Goal: Task Accomplishment & Management: Complete application form

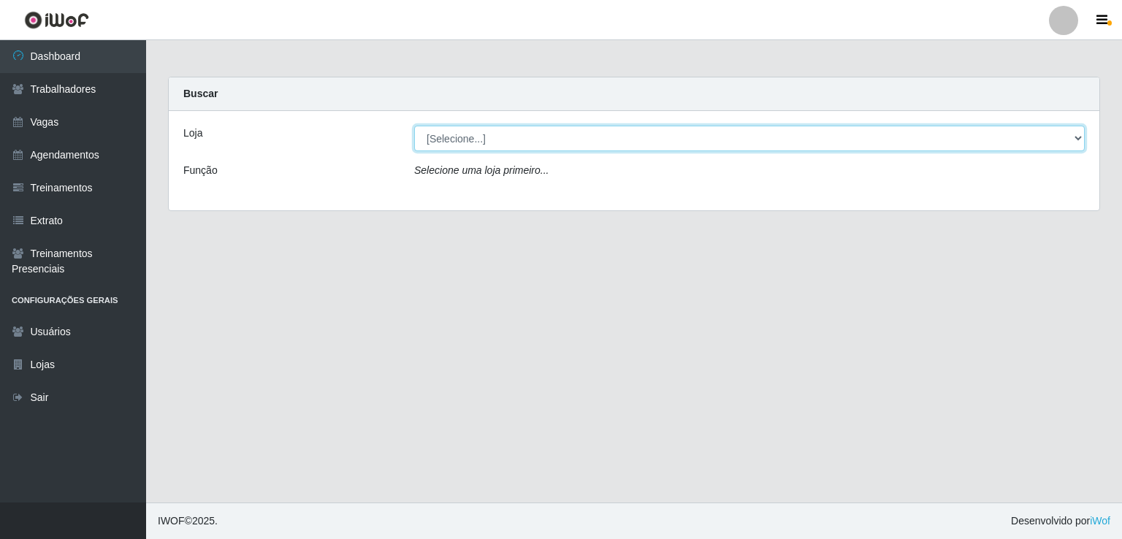
click at [518, 136] on select "[Selecione...] Bemais Supermercados - B1 [GEOGRAPHIC_DATA]" at bounding box center [749, 139] width 670 height 26
select select "403"
click at [414, 126] on select "[Selecione...] Bemais Supermercados - B1 [GEOGRAPHIC_DATA]" at bounding box center [749, 139] width 670 height 26
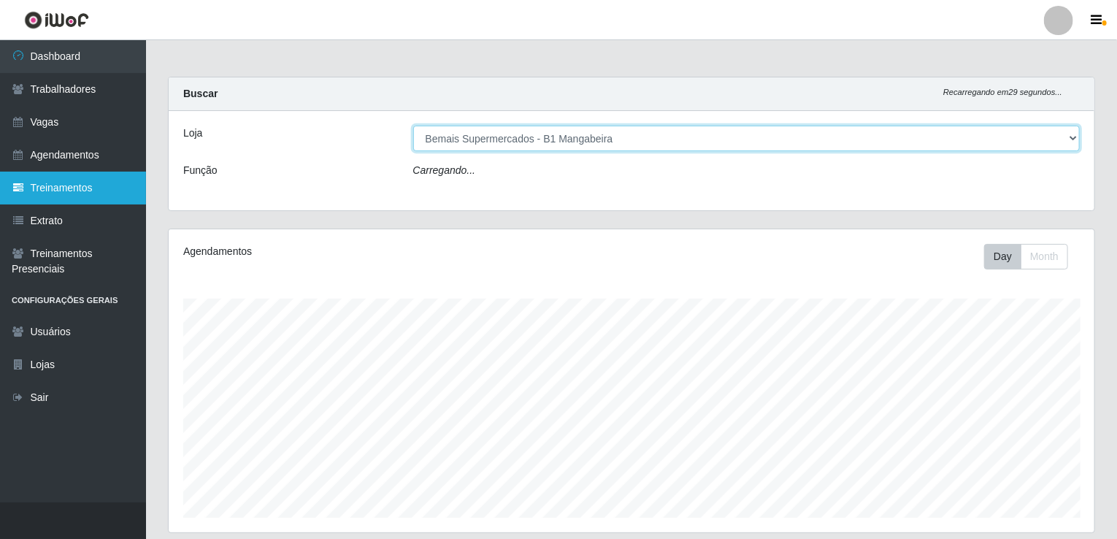
scroll to position [303, 926]
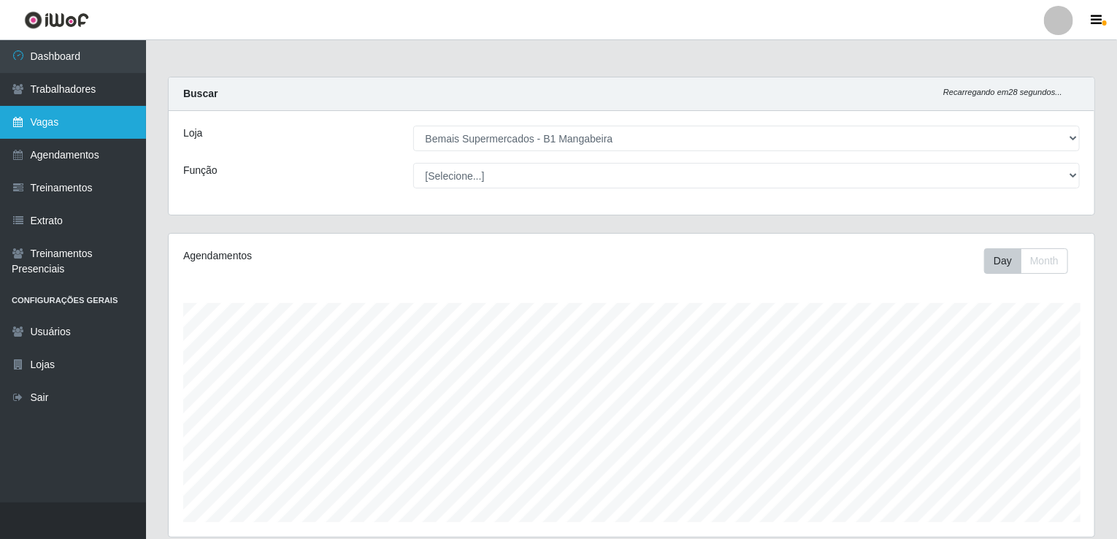
click at [57, 123] on link "Vagas" at bounding box center [73, 122] width 146 height 33
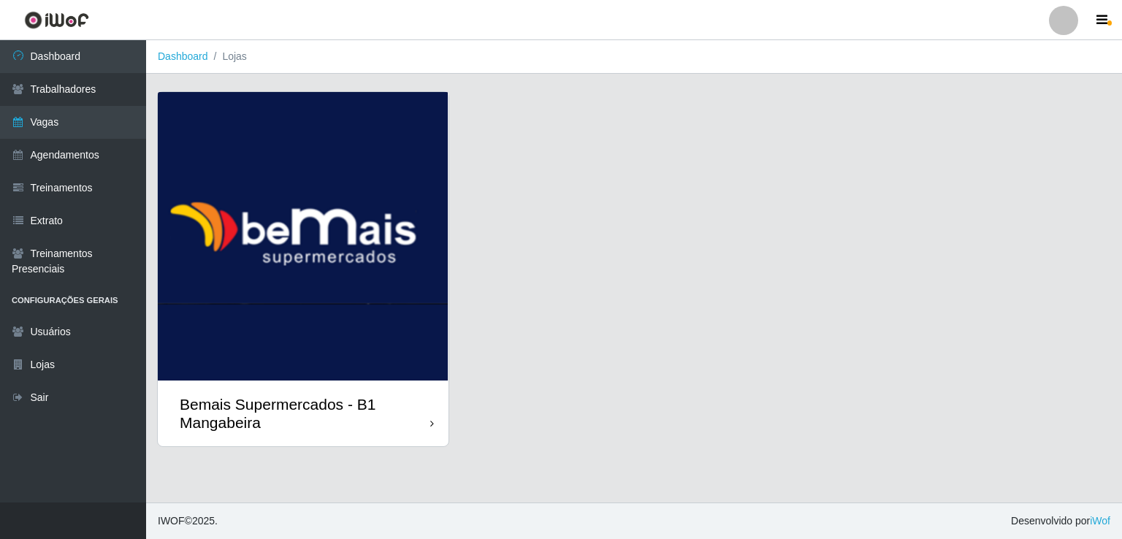
click at [334, 282] on img at bounding box center [303, 236] width 291 height 288
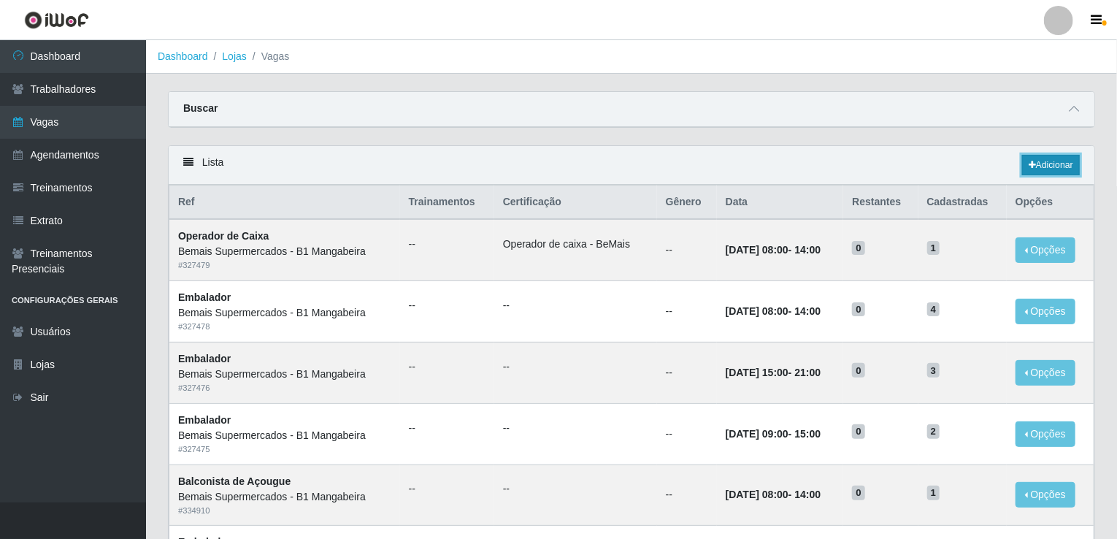
click at [1063, 166] on link "Adicionar" at bounding box center [1051, 165] width 58 height 20
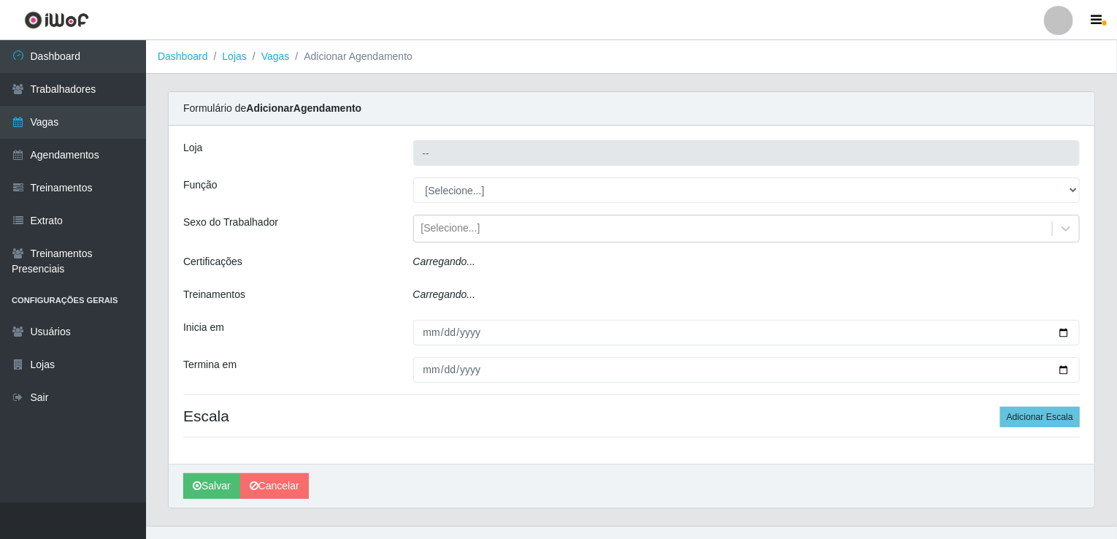
type input "Bemais Supermercados - B1 Mangabeira"
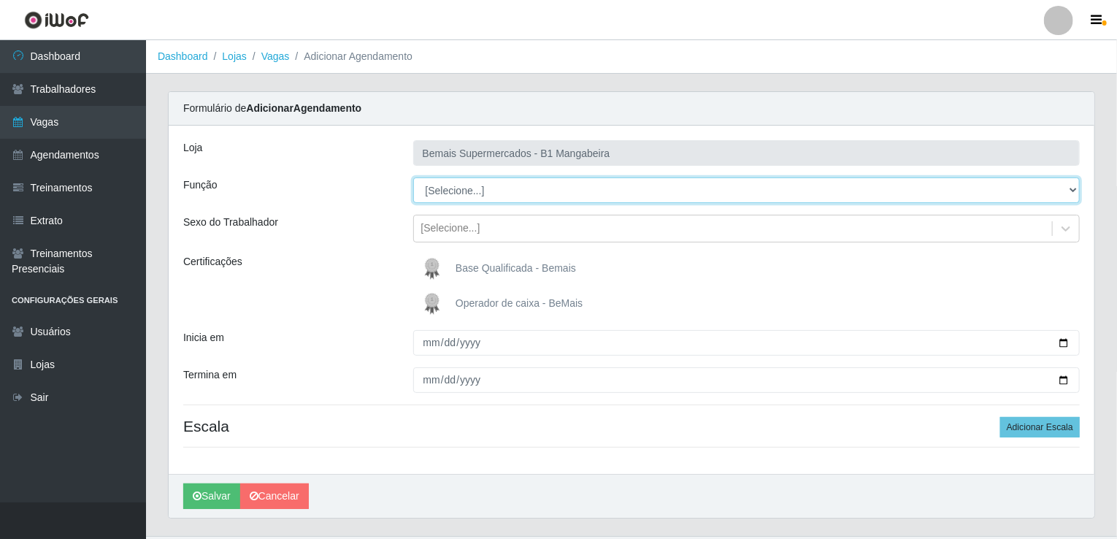
click at [730, 186] on select "[Selecione...] ASG ASG + ASG ++ Balconista de Açougue Balconista de Açougue + B…" at bounding box center [746, 190] width 667 height 26
select select "22"
click at [413, 177] on select "[Selecione...] ASG ASG + ASG ++ Balconista de Açougue Balconista de Açougue + B…" at bounding box center [746, 190] width 667 height 26
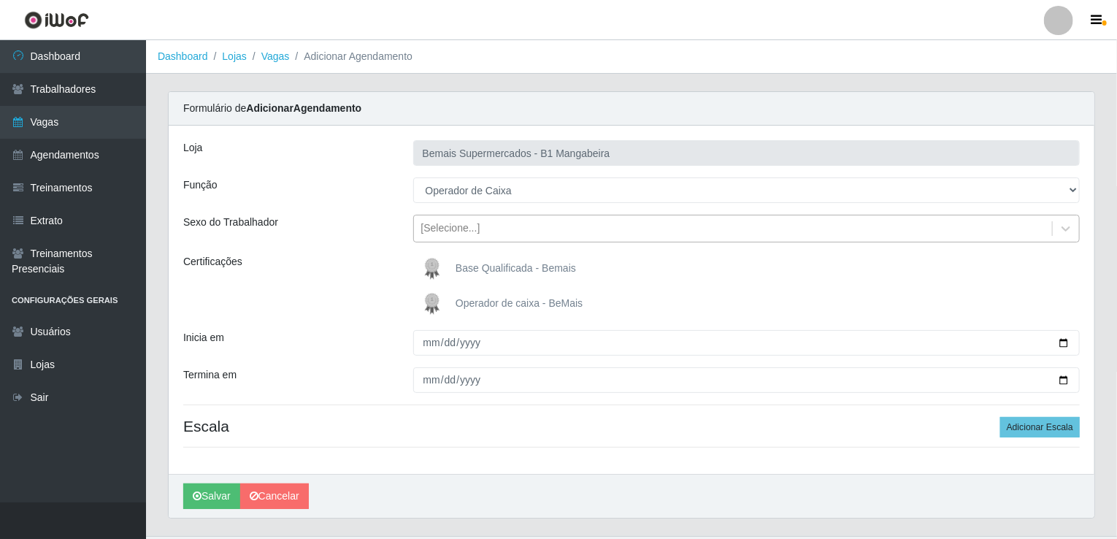
click at [1039, 234] on div "[Selecione...]" at bounding box center [733, 229] width 639 height 24
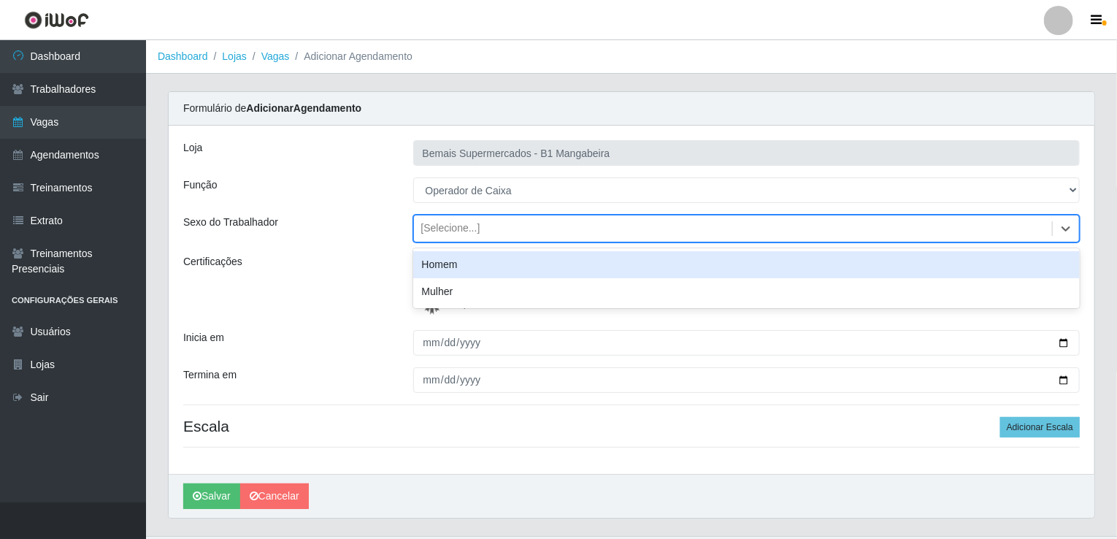
click at [803, 243] on div "Loja Bemais Supermercados - B1 Mangabeira Função [Selecione...] ASG ASG + ASG +…" at bounding box center [632, 300] width 926 height 348
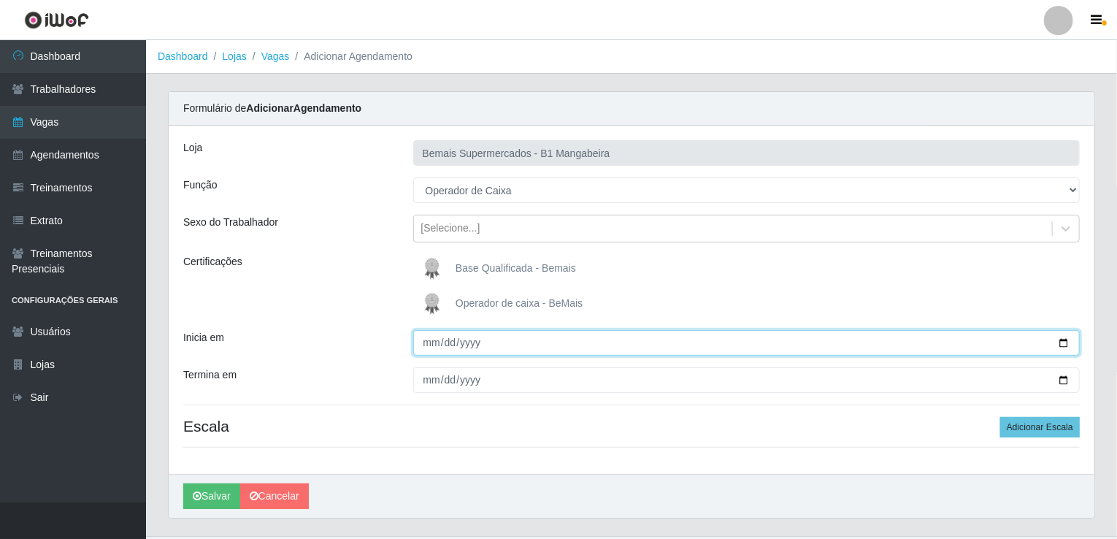
click at [1066, 340] on input "Inicia em" at bounding box center [746, 343] width 667 height 26
type input "[DATE]"
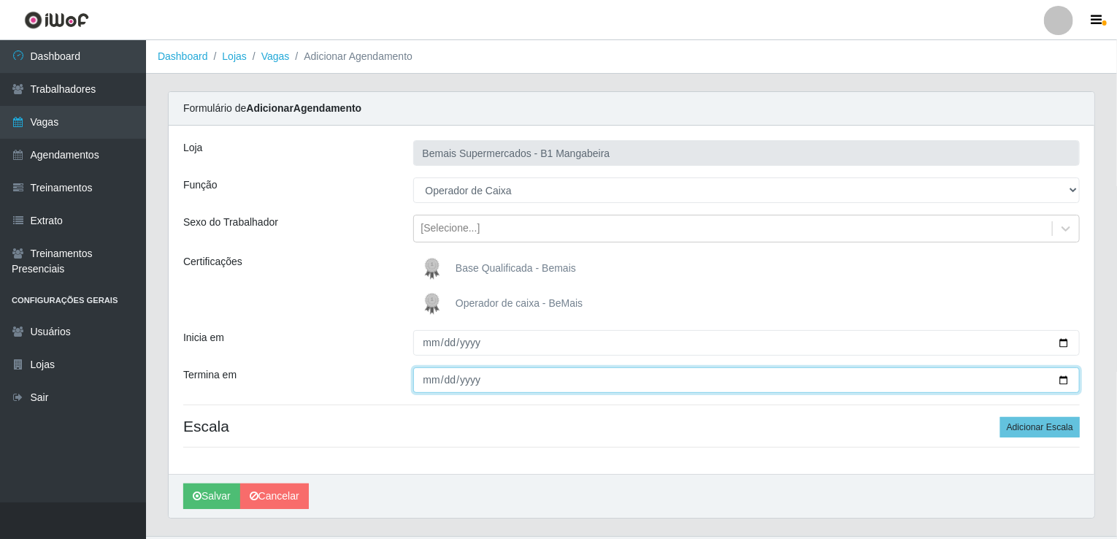
click at [1066, 379] on input "Termina em" at bounding box center [746, 380] width 667 height 26
type input "[DATE]"
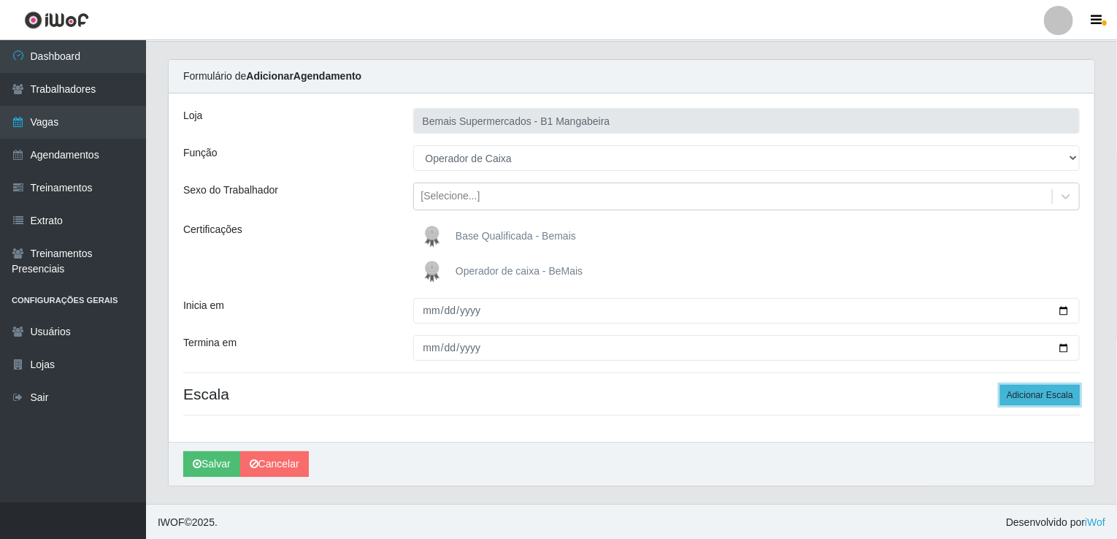
click at [1040, 394] on button "Adicionar Escala" at bounding box center [1041, 395] width 80 height 20
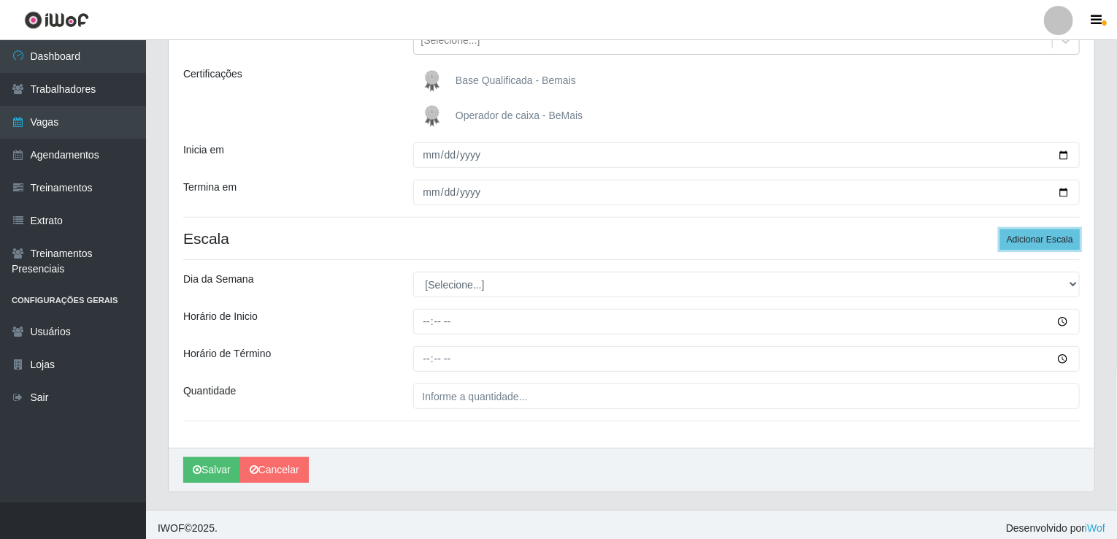
scroll to position [194, 0]
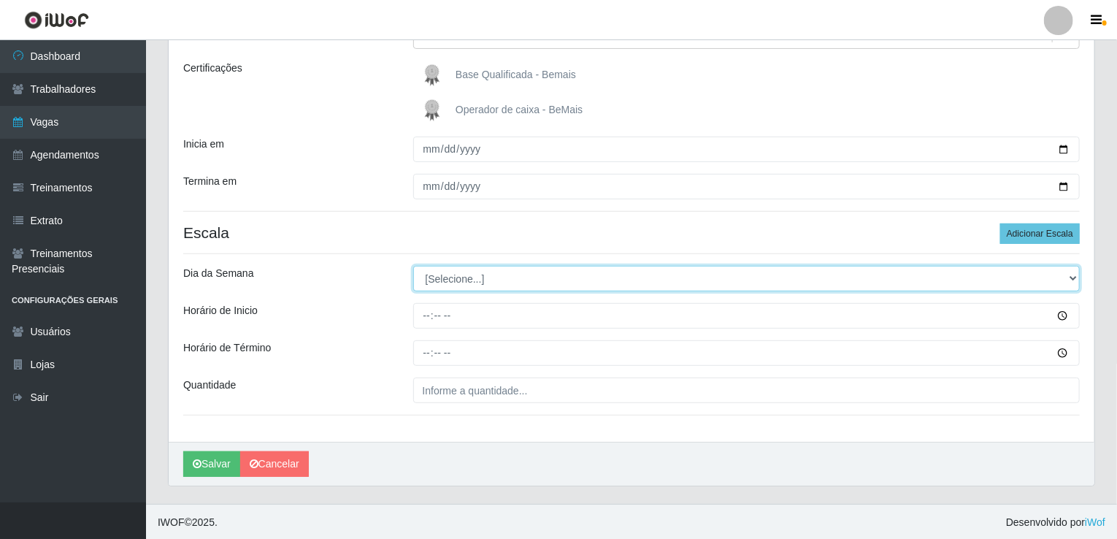
click at [447, 275] on select "[Selecione...] Segunda Terça Quarta Quinta Sexta Sábado Domingo" at bounding box center [746, 279] width 667 height 26
select select "6"
click at [413, 266] on select "[Selecione...] Segunda Terça Quarta Quinta Sexta Sábado Domingo" at bounding box center [746, 279] width 667 height 26
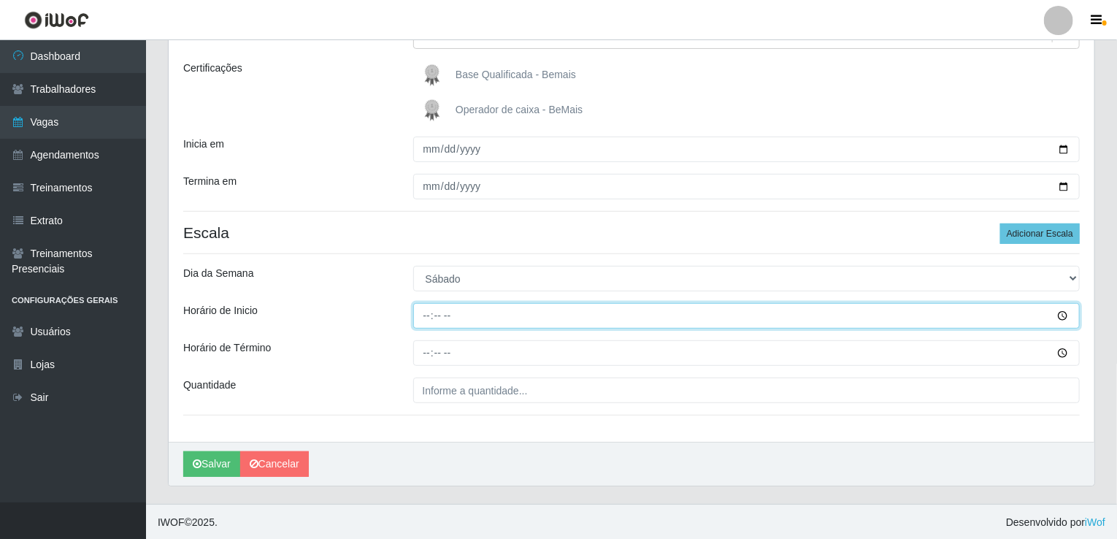
click at [448, 315] on input "Horário de Inicio" at bounding box center [746, 316] width 667 height 26
type input "08:00"
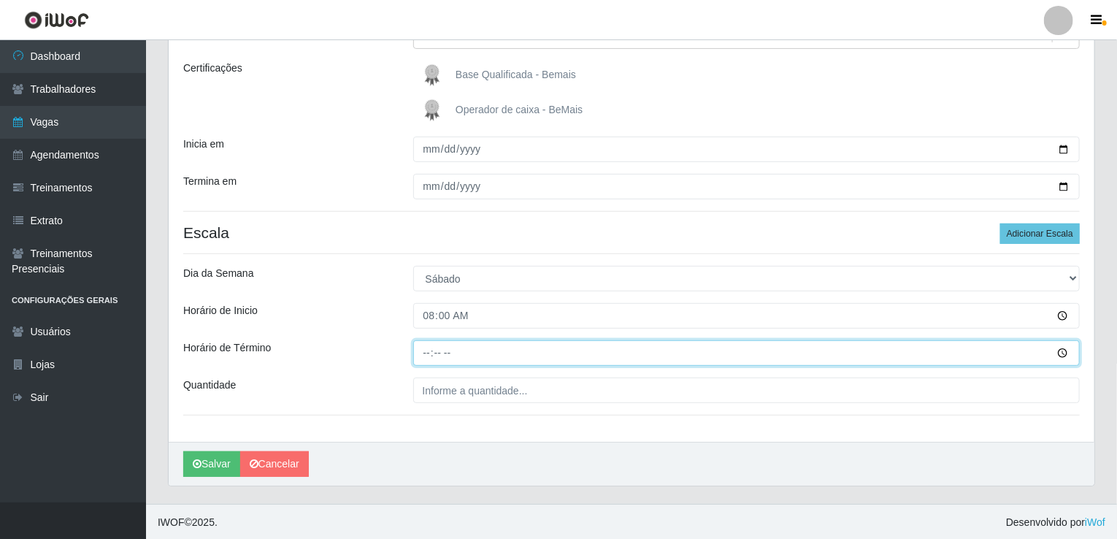
click at [429, 351] on input "Horário de Término" at bounding box center [746, 353] width 667 height 26
type input "14:00"
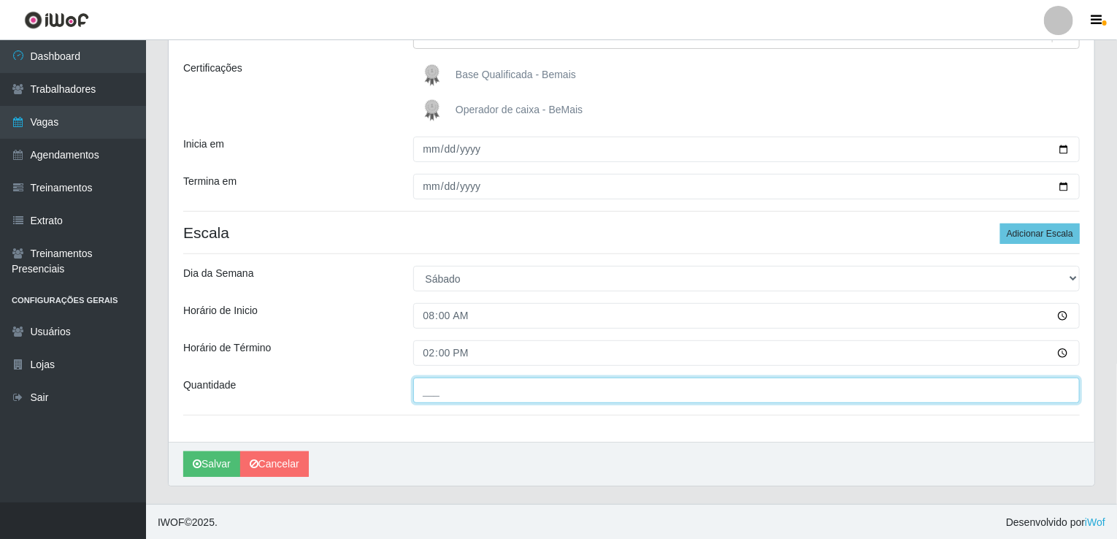
click at [480, 384] on input "___" at bounding box center [746, 391] width 667 height 26
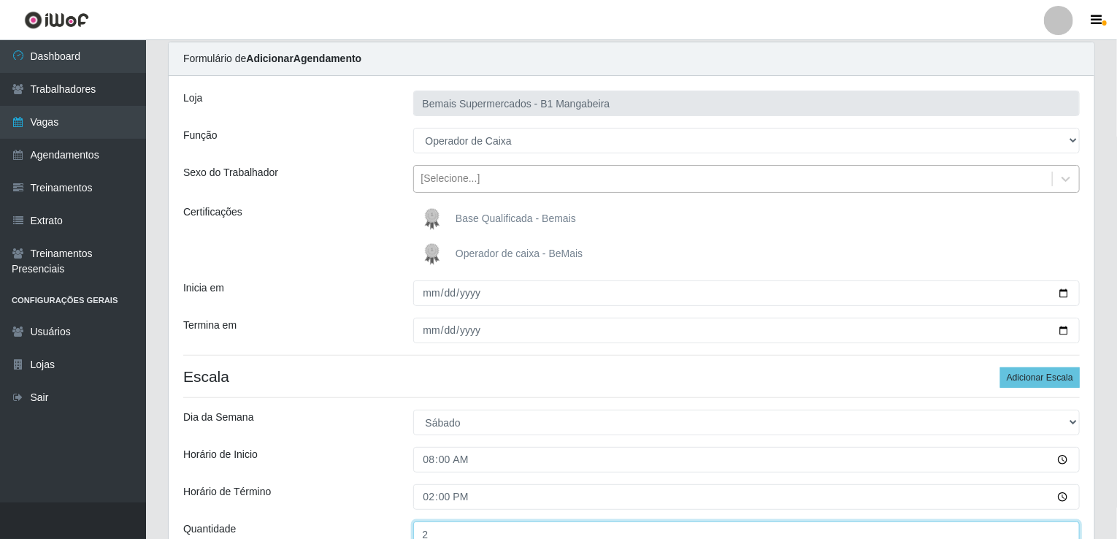
scroll to position [47, 0]
type input "2__"
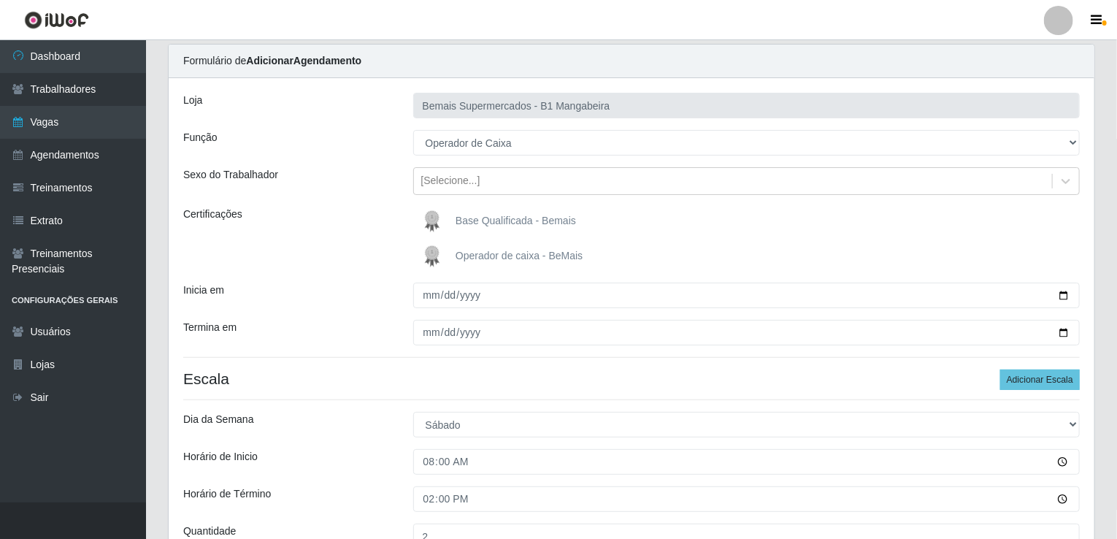
click at [535, 217] on span "Base Qualificada - Bemais" at bounding box center [516, 221] width 120 height 12
click at [0, 0] on input "Base Qualificada - Bemais" at bounding box center [0, 0] width 0 height 0
click at [526, 252] on span "Operador de caixa - BeMais" at bounding box center [519, 256] width 127 height 12
click at [0, 0] on input "Operador de caixa - BeMais" at bounding box center [0, 0] width 0 height 0
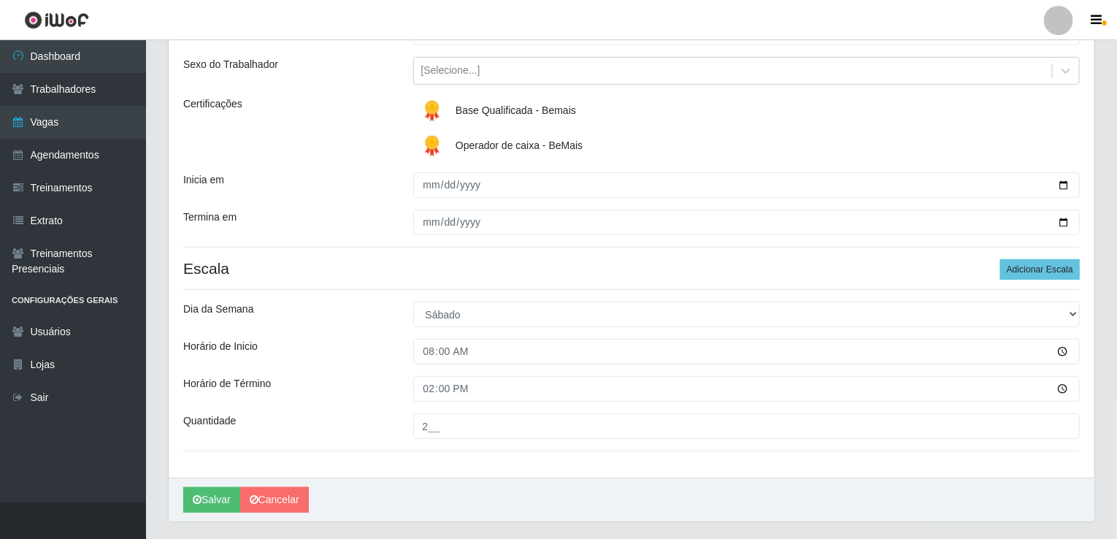
scroll to position [194, 0]
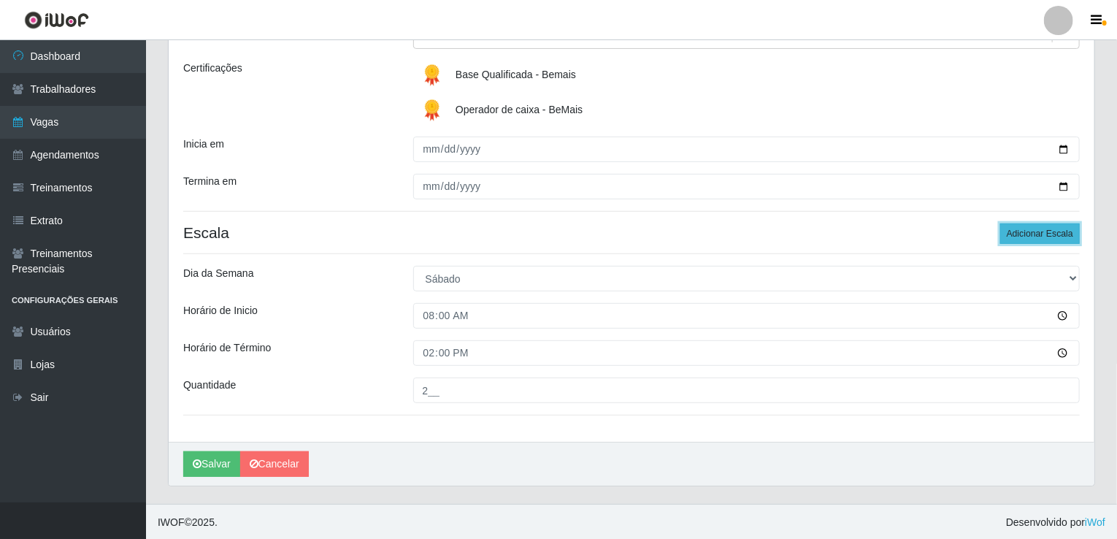
click at [1051, 237] on button "Adicionar Escala" at bounding box center [1041, 233] width 80 height 20
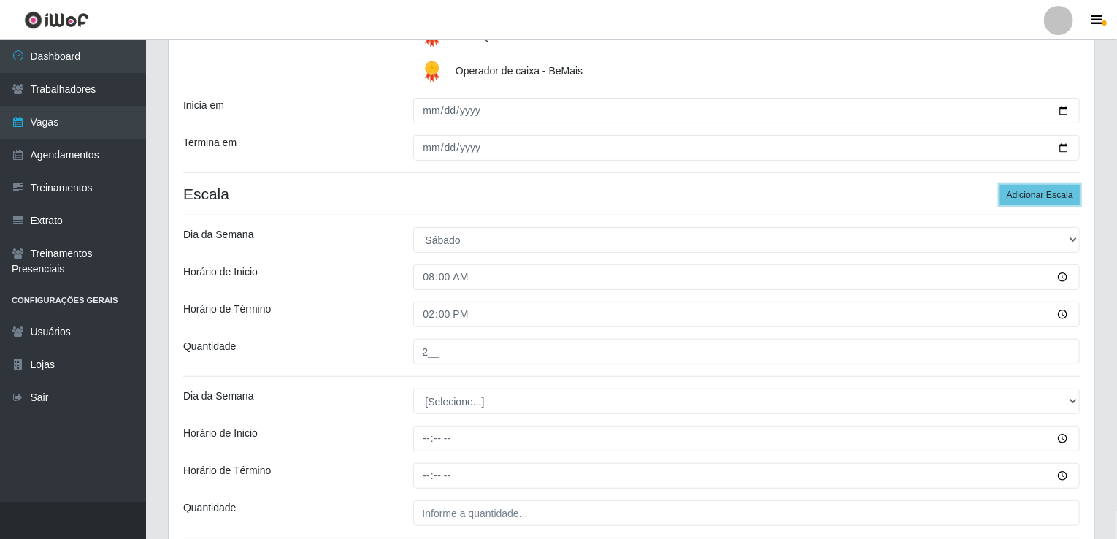
scroll to position [340, 0]
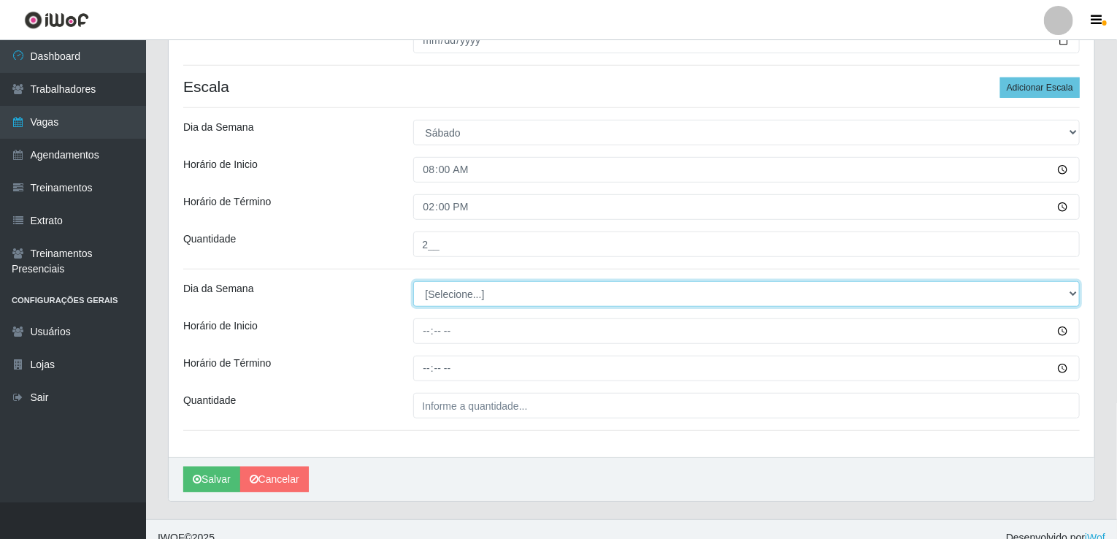
click at [532, 299] on select "[Selecione...] Segunda Terça Quarta Quinta Sexta Sábado Domingo" at bounding box center [746, 294] width 667 height 26
select select "6"
click at [413, 281] on select "[Selecione...] Segunda Terça Quarta Quinta Sexta Sábado Domingo" at bounding box center [746, 294] width 667 height 26
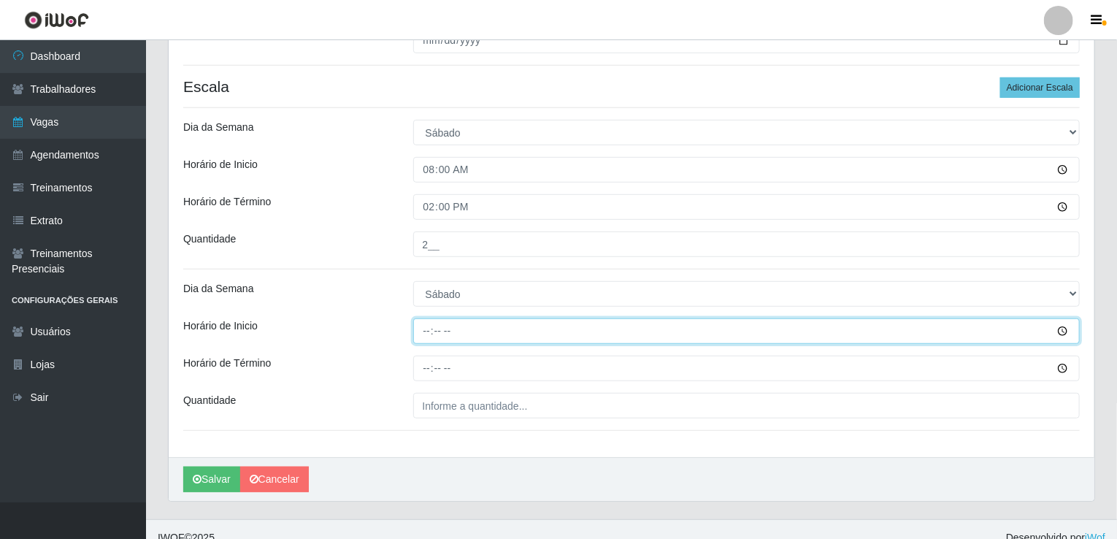
click at [426, 332] on input "Horário de Inicio" at bounding box center [746, 331] width 667 height 26
type input "11:00"
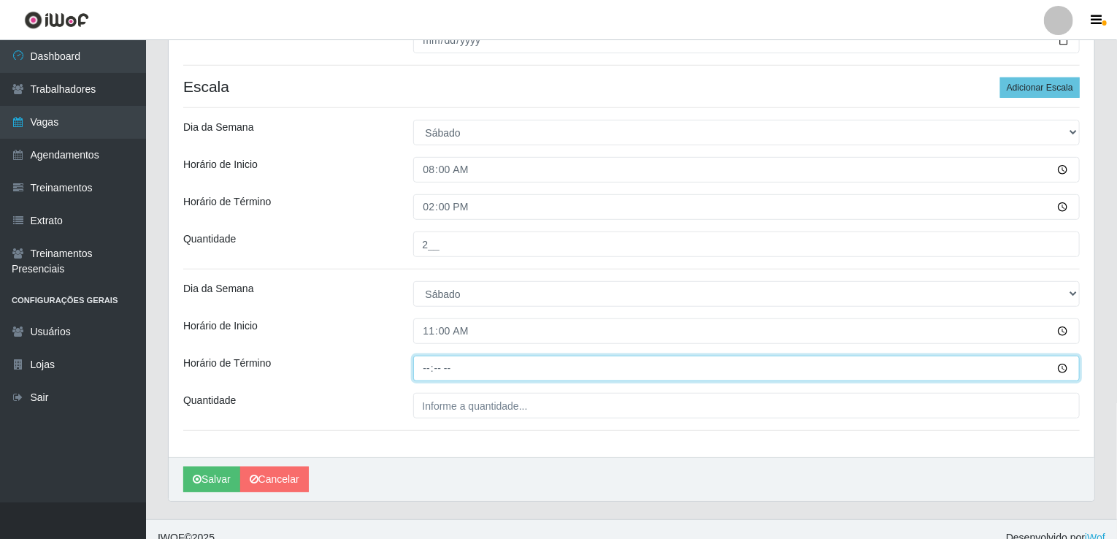
click at [429, 366] on input "Horário de Término" at bounding box center [746, 369] width 667 height 26
type input "17:00"
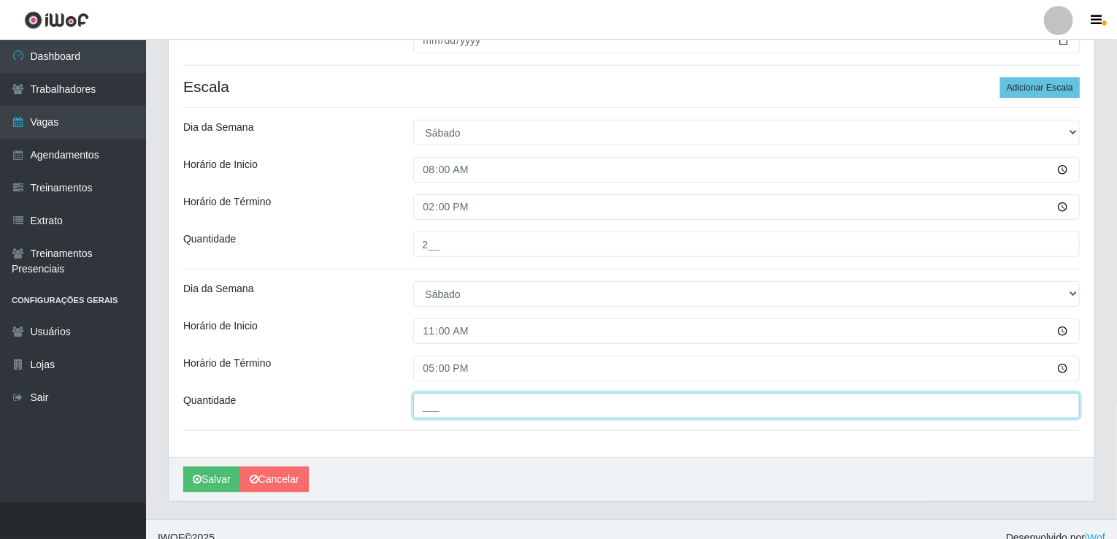
click at [504, 401] on input "___" at bounding box center [746, 406] width 667 height 26
type input "2__"
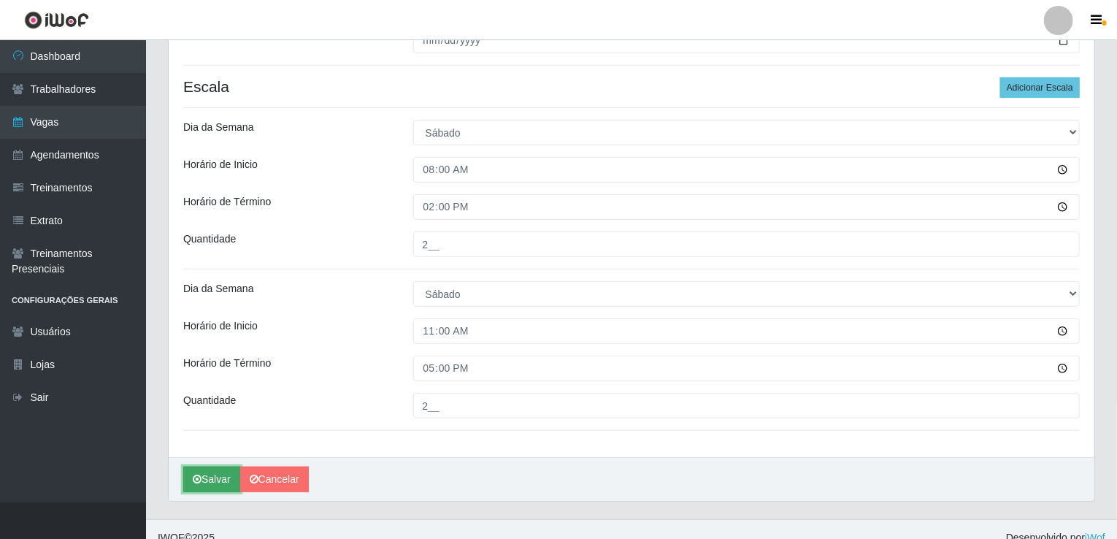
click at [209, 483] on button "Salvar" at bounding box center [211, 480] width 57 height 26
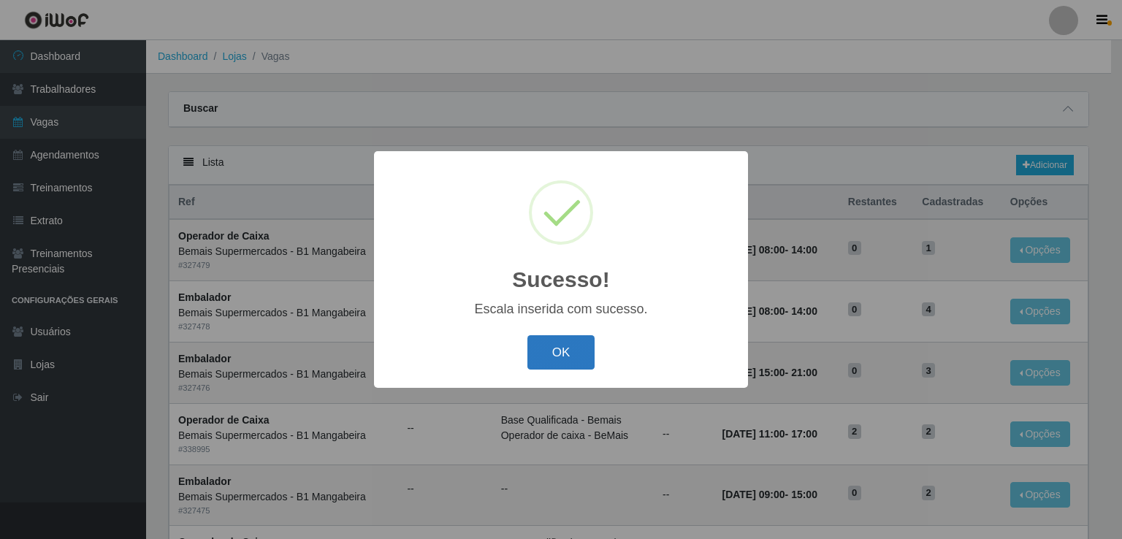
click at [554, 354] on button "OK" at bounding box center [561, 352] width 68 height 34
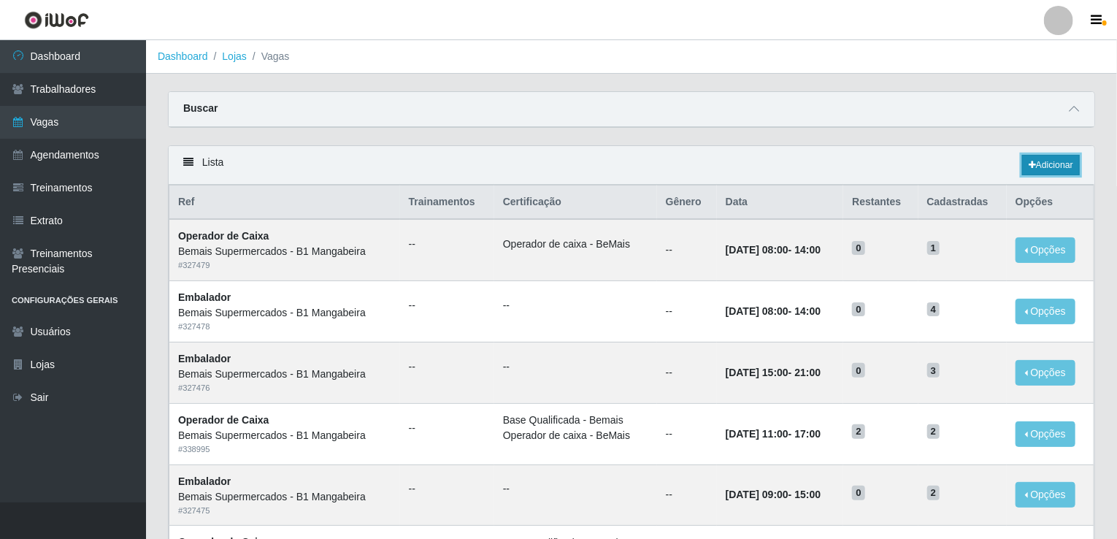
click at [1052, 167] on link "Adicionar" at bounding box center [1051, 165] width 58 height 20
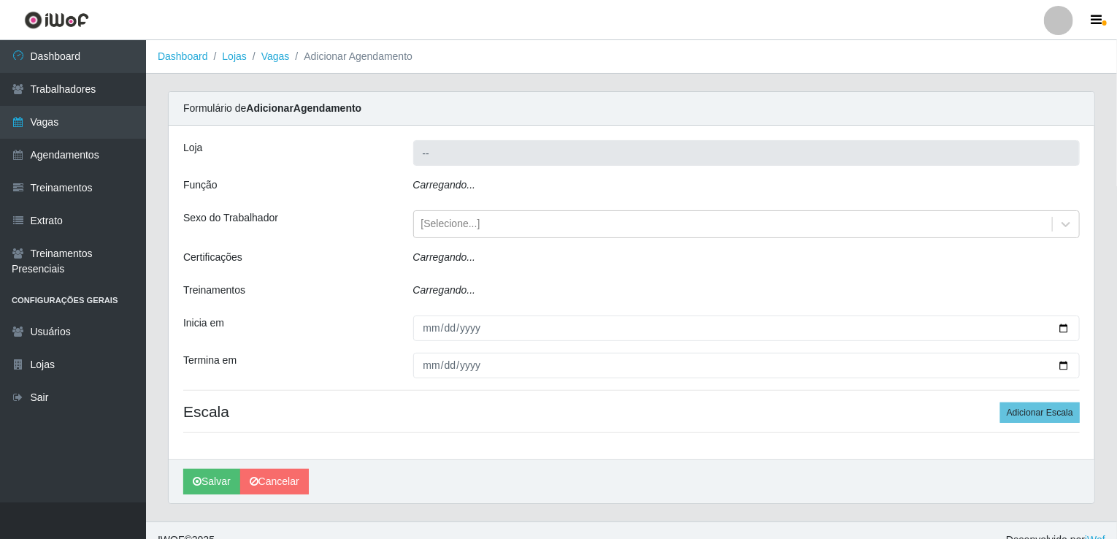
type input "Bemais Supermercados - B1 Mangabeira"
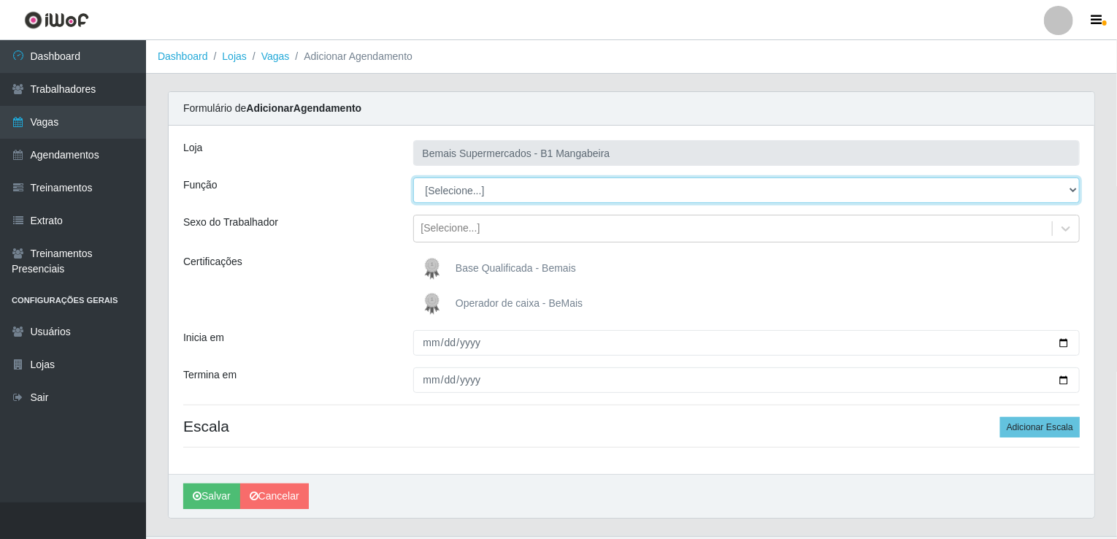
click at [482, 191] on select "[Selecione...] ASG ASG + ASG ++ Balconista de Açougue Balconista de Açougue + B…" at bounding box center [746, 190] width 667 height 26
select select "22"
click at [413, 177] on select "[Selecione...] ASG ASG + ASG ++ Balconista de Açougue Balconista de Açougue + B…" at bounding box center [746, 190] width 667 height 26
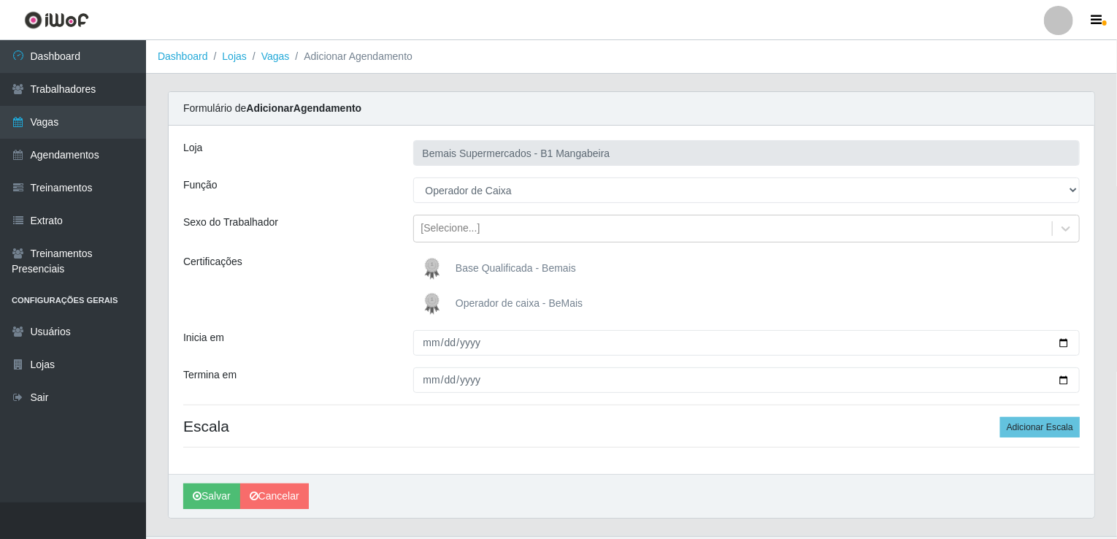
click at [520, 269] on span "Base Qualificada - Bemais" at bounding box center [516, 268] width 120 height 12
click at [0, 0] on input "Base Qualificada - Bemais" at bounding box center [0, 0] width 0 height 0
click at [516, 291] on label "Operador de caixa - BeMais" at bounding box center [500, 303] width 165 height 29
click at [0, 0] on input "Operador de caixa - BeMais" at bounding box center [0, 0] width 0 height 0
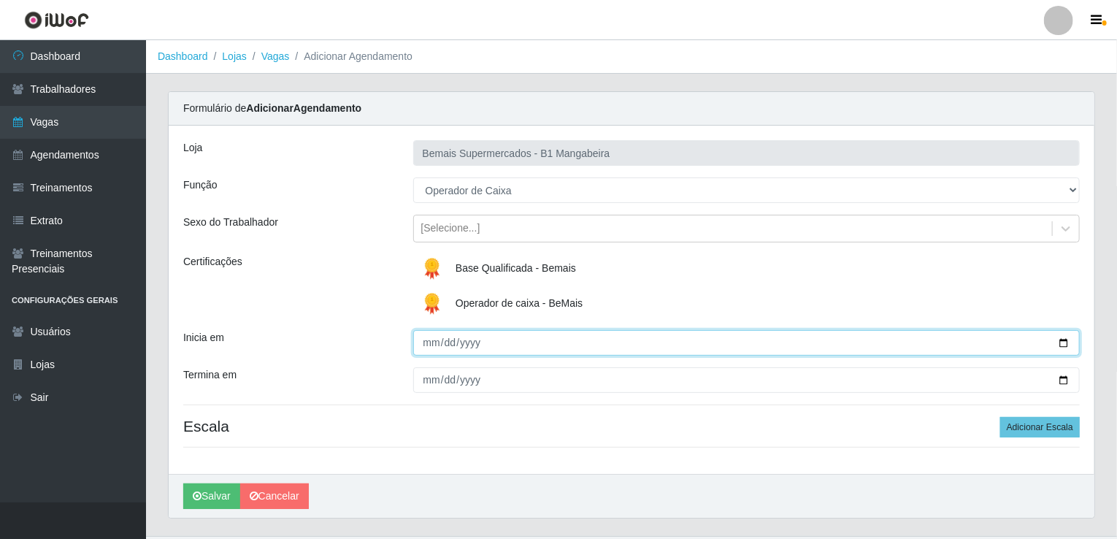
click at [1060, 341] on input "Inicia em" at bounding box center [746, 343] width 667 height 26
type input "[DATE]"
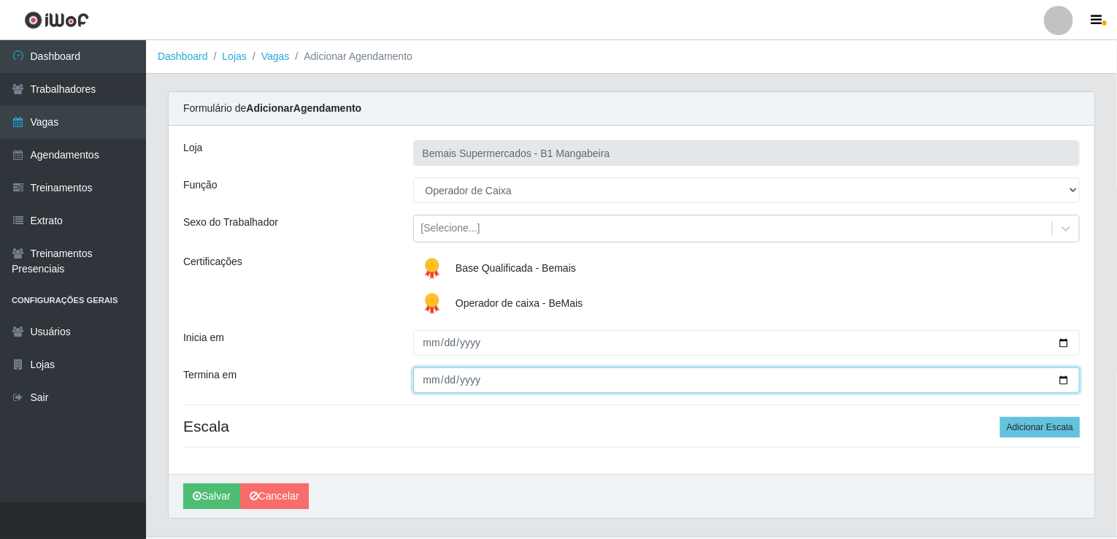
click at [1063, 378] on input "Termina em" at bounding box center [746, 380] width 667 height 26
type input "[DATE]"
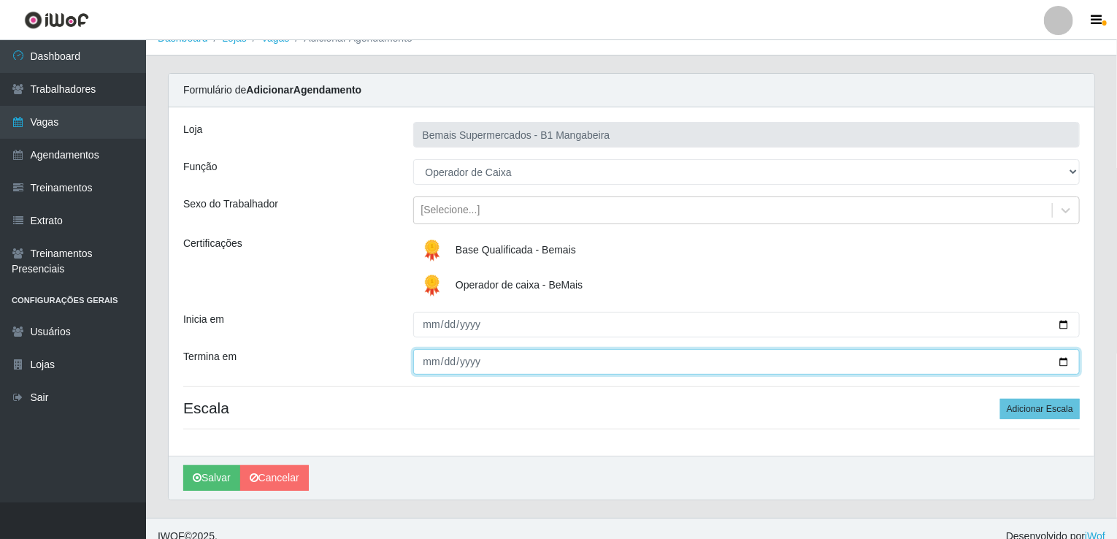
scroll to position [32, 0]
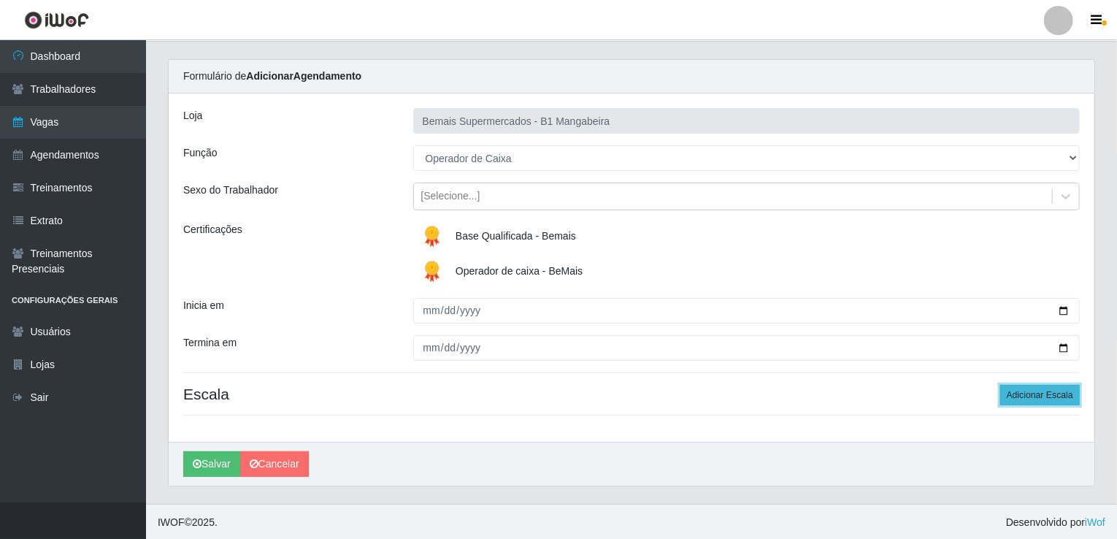
click at [1034, 396] on button "Adicionar Escala" at bounding box center [1041, 395] width 80 height 20
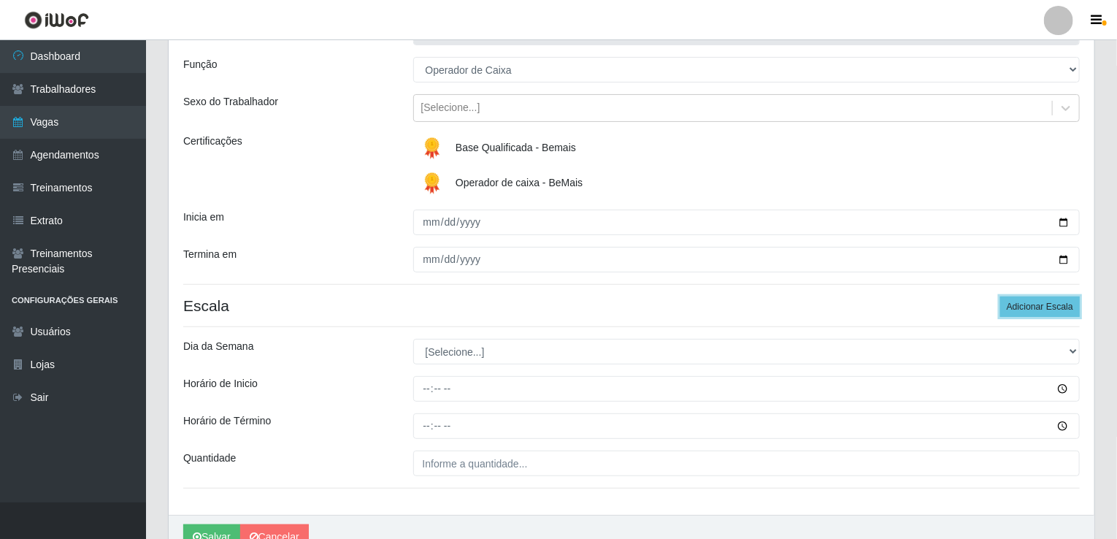
scroll to position [178, 0]
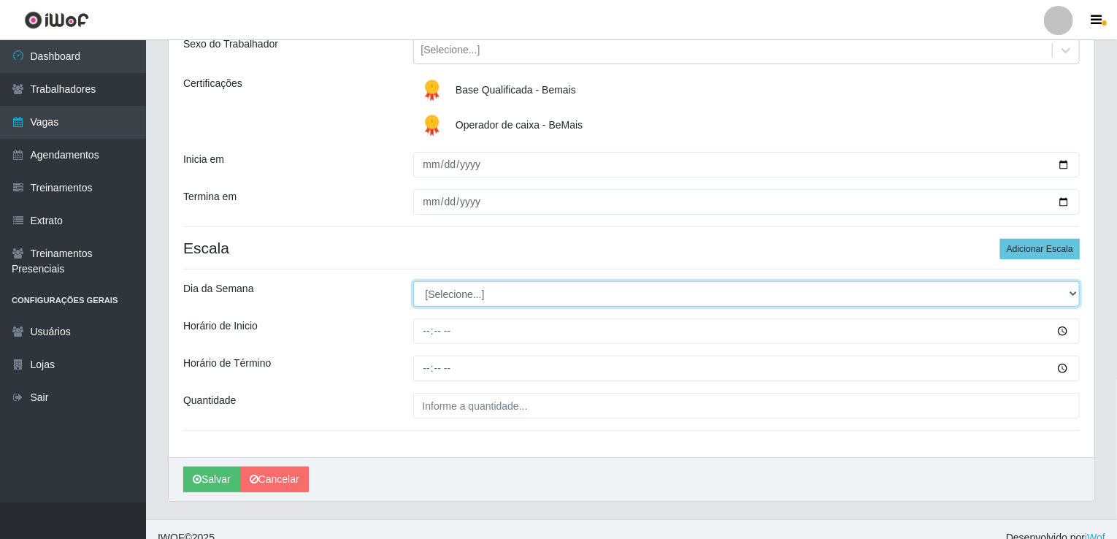
click at [1074, 295] on select "[Selecione...] Segunda Terça Quarta Quinta Sexta Sábado Domingo" at bounding box center [746, 294] width 667 height 26
select select "0"
click at [413, 281] on select "[Selecione...] Segunda Terça Quarta Quinta Sexta Sábado Domingo" at bounding box center [746, 294] width 667 height 26
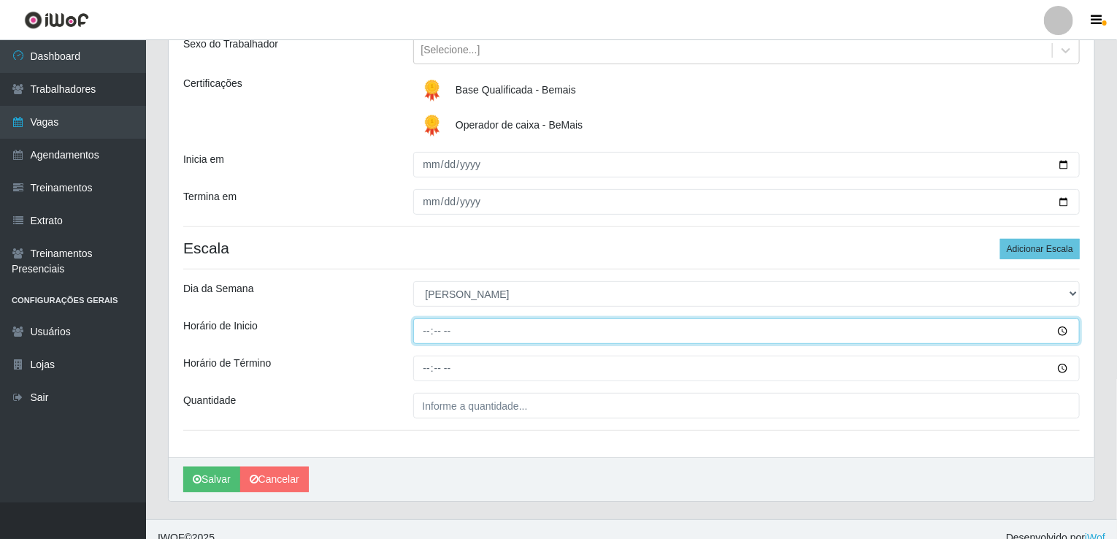
click at [424, 333] on input "Horário de Inicio" at bounding box center [746, 331] width 667 height 26
type input "08:00"
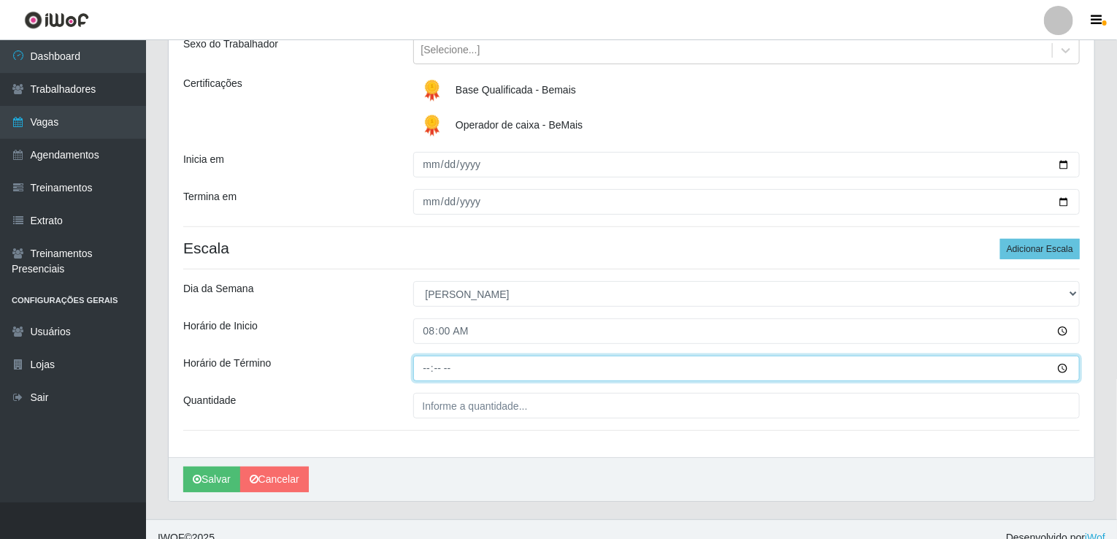
click at [424, 367] on input "Horário de Término" at bounding box center [746, 369] width 667 height 26
type input "14:00"
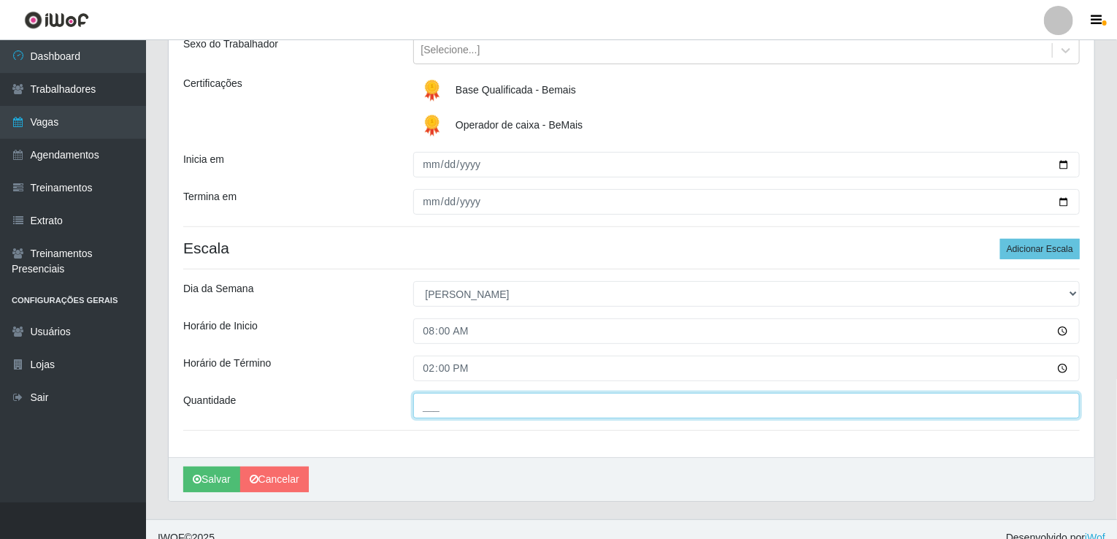
click at [474, 405] on input "___" at bounding box center [746, 406] width 667 height 26
type input "2__"
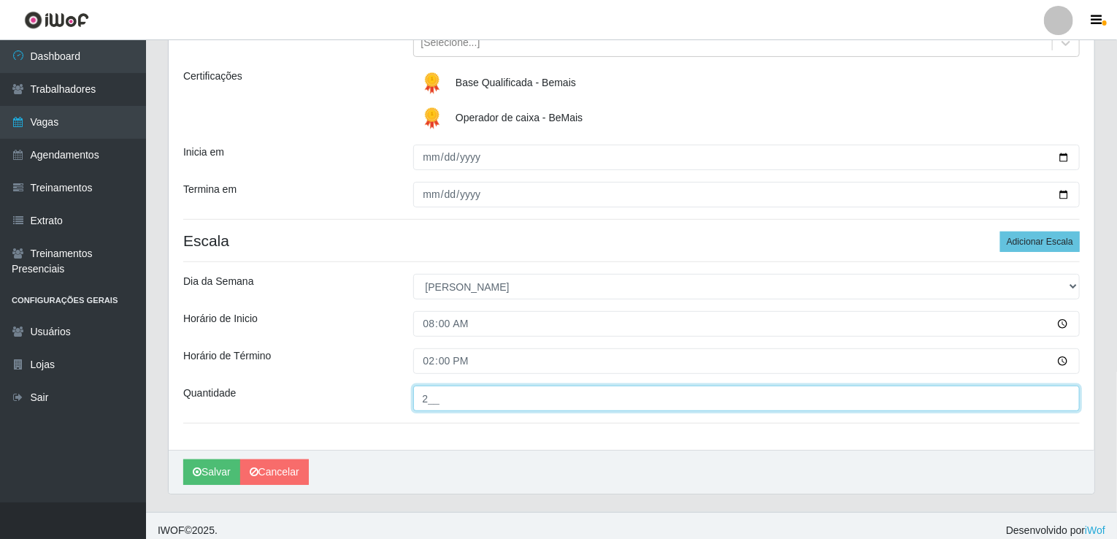
scroll to position [194, 0]
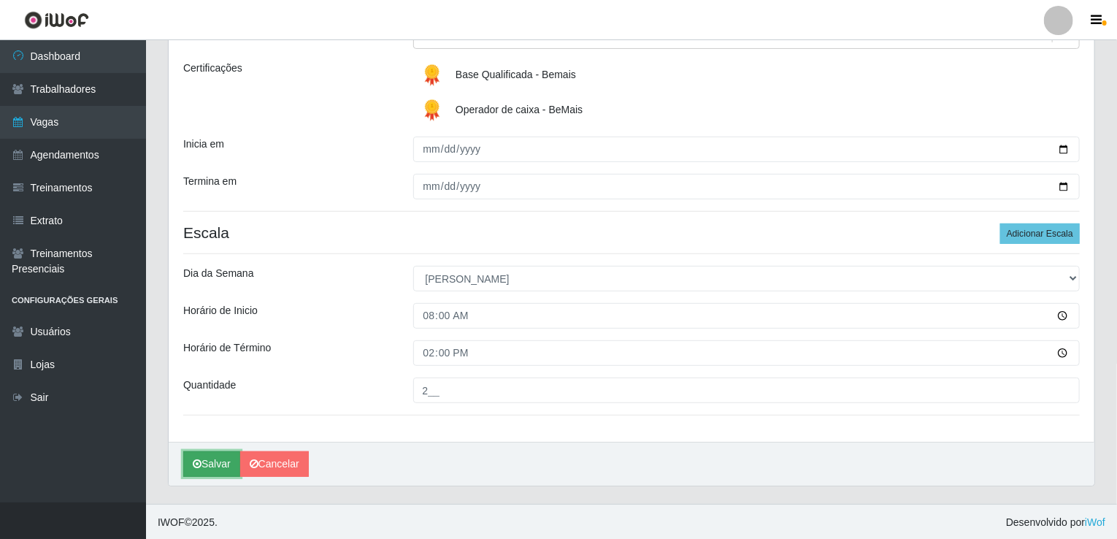
click at [217, 466] on button "Salvar" at bounding box center [211, 464] width 57 height 26
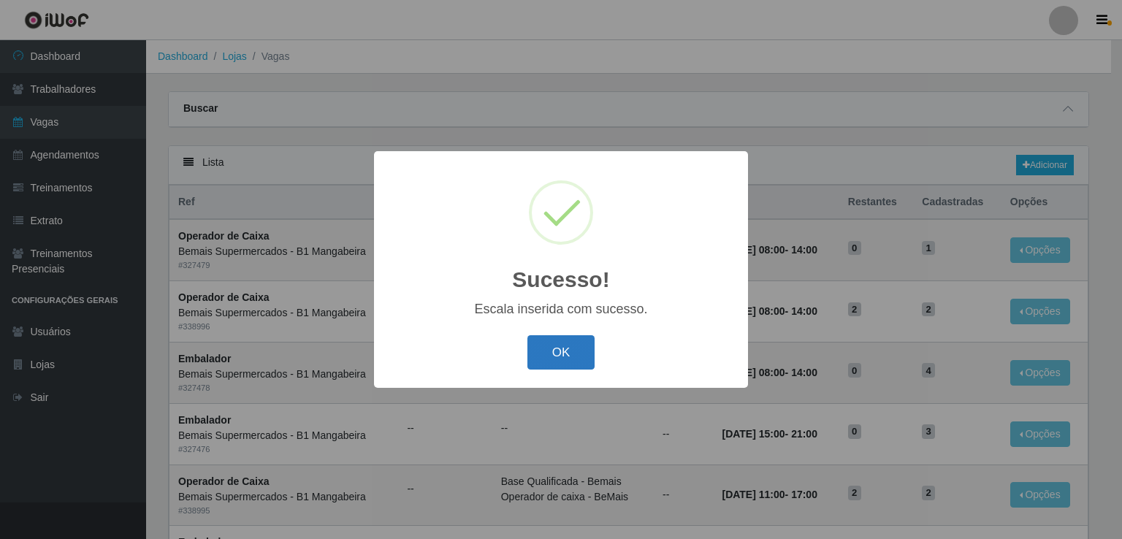
click at [532, 366] on button "OK" at bounding box center [561, 352] width 68 height 34
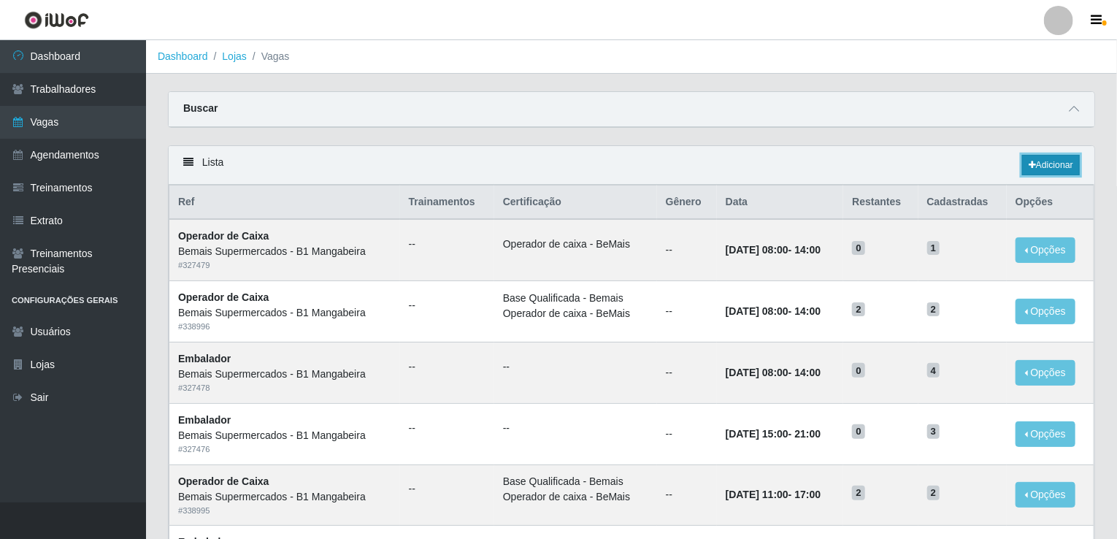
click at [1046, 167] on link "Adicionar" at bounding box center [1051, 165] width 58 height 20
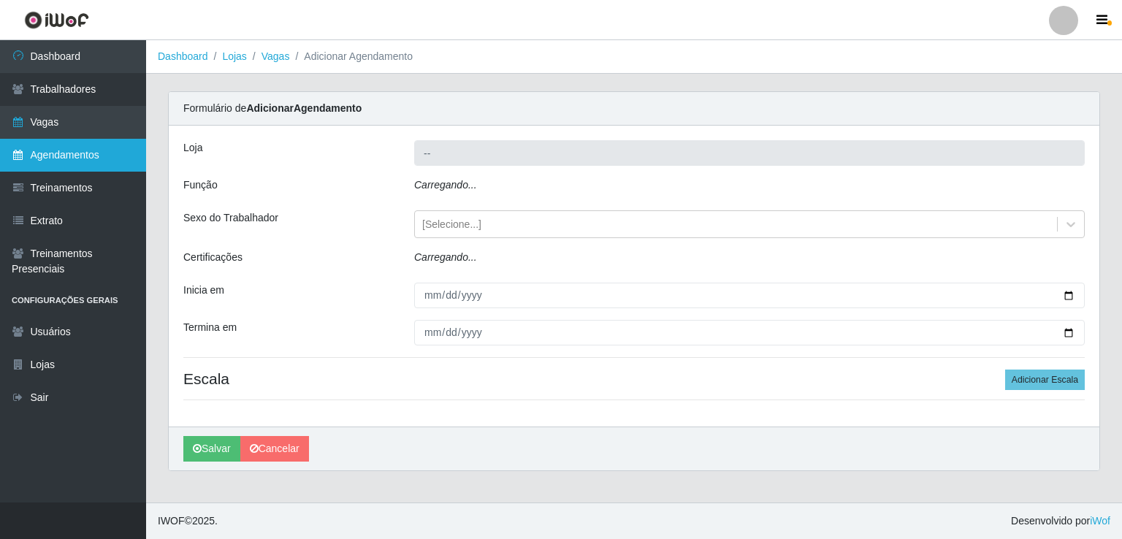
type input "Bemais Supermercados - B1 Mangabeira"
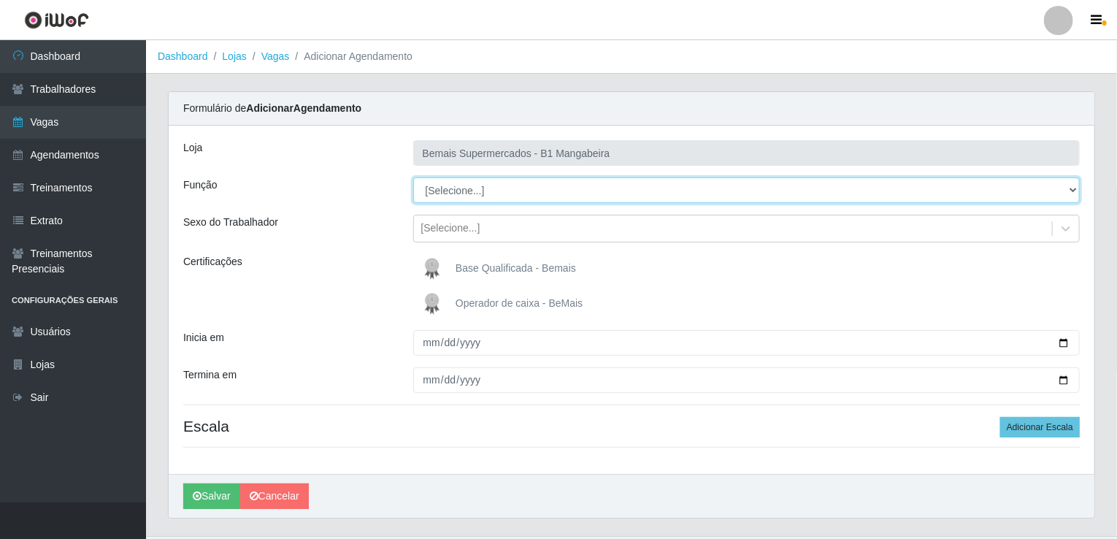
click at [584, 185] on select "[Selecione...] ASG ASG + ASG ++ Balconista de Açougue Balconista de Açougue + B…" at bounding box center [746, 190] width 667 height 26
select select "123"
click at [413, 177] on select "[Selecione...] ASG ASG + ASG ++ Balconista de Açougue Balconista de Açougue + B…" at bounding box center [746, 190] width 667 height 26
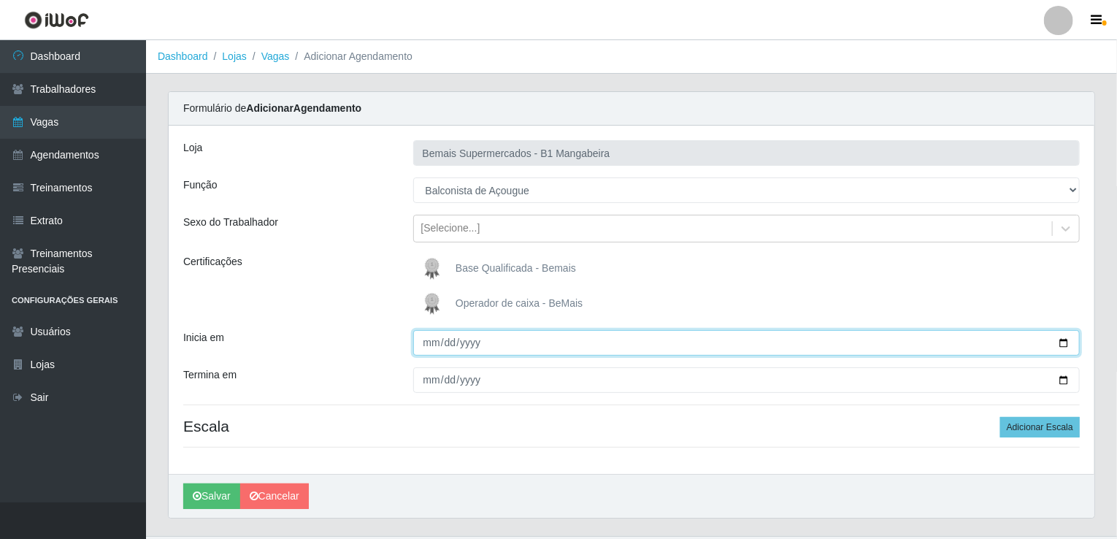
click at [473, 348] on input "Inicia em" at bounding box center [746, 343] width 667 height 26
click at [1066, 345] on input "Inicia em" at bounding box center [746, 343] width 667 height 26
type input "[DATE]"
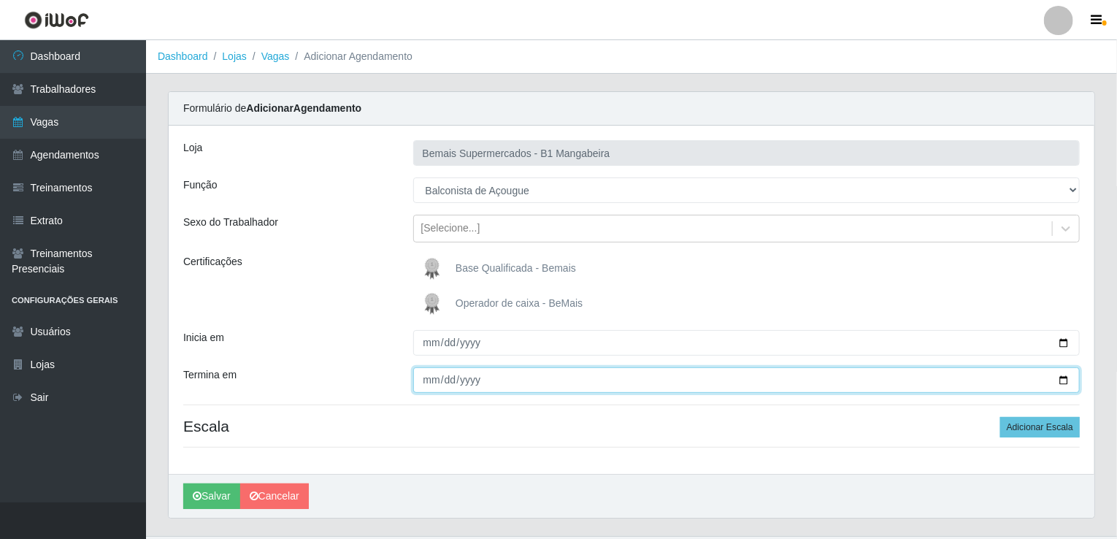
click at [1063, 378] on input "Termina em" at bounding box center [746, 380] width 667 height 26
type input "[DATE]"
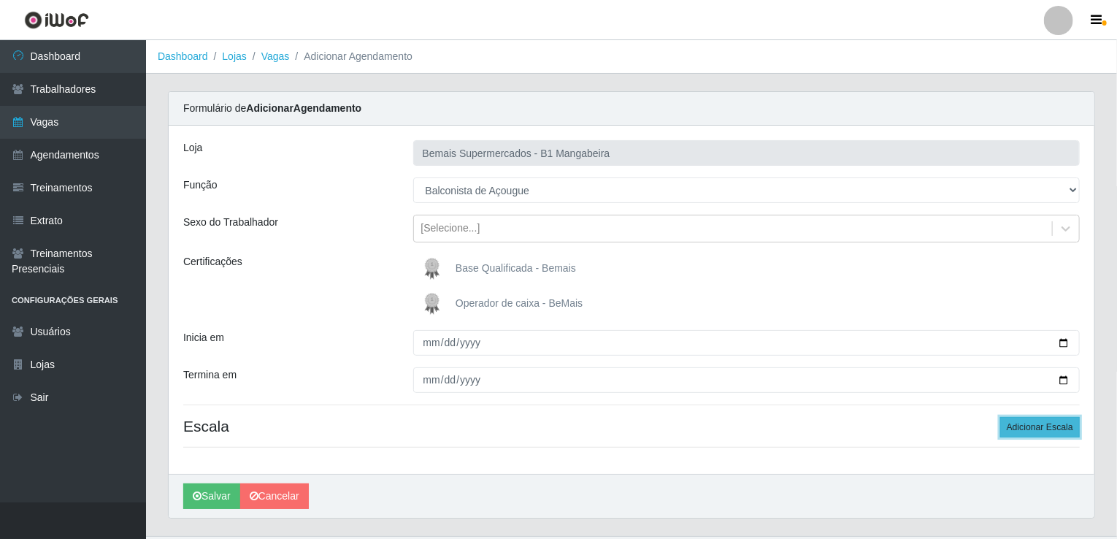
click at [1019, 427] on button "Adicionar Escala" at bounding box center [1041, 427] width 80 height 20
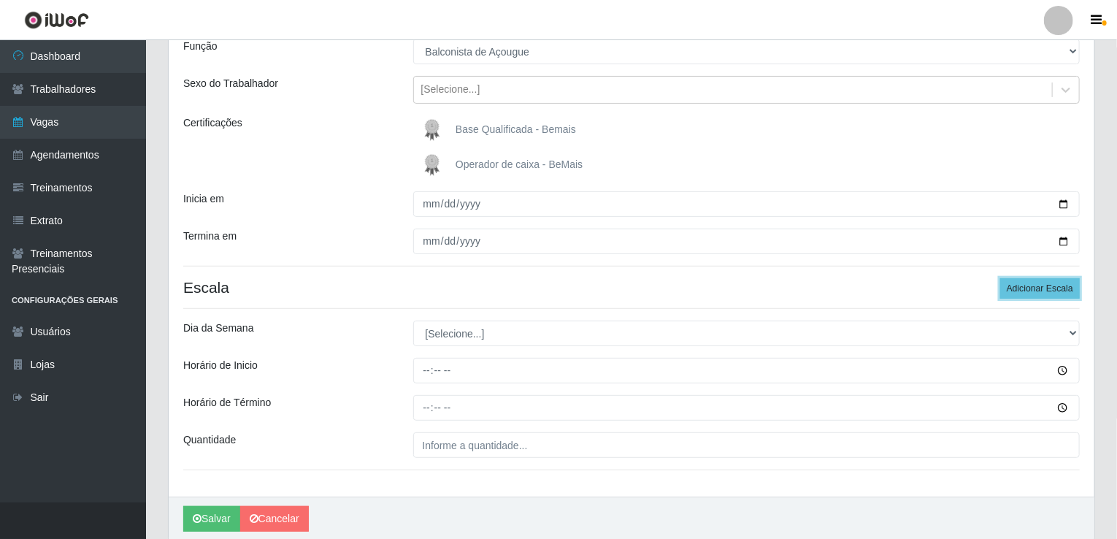
scroll to position [194, 0]
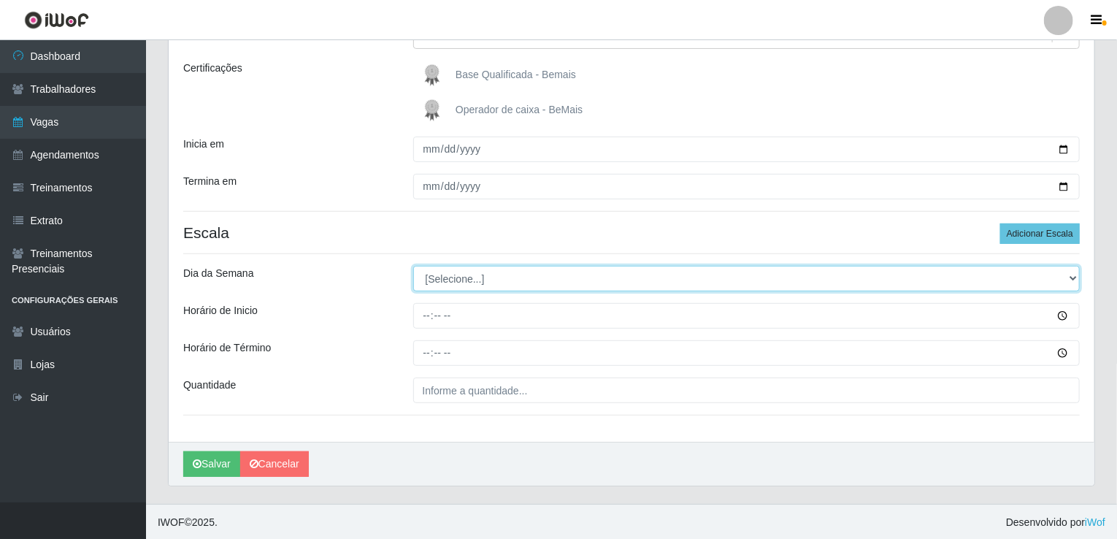
click at [436, 283] on select "[Selecione...] Segunda Terça Quarta Quinta Sexta Sábado Domingo" at bounding box center [746, 279] width 667 height 26
select select "6"
click at [413, 266] on select "[Selecione...] Segunda Terça Quarta Quinta Sexta Sábado Domingo" at bounding box center [746, 279] width 667 height 26
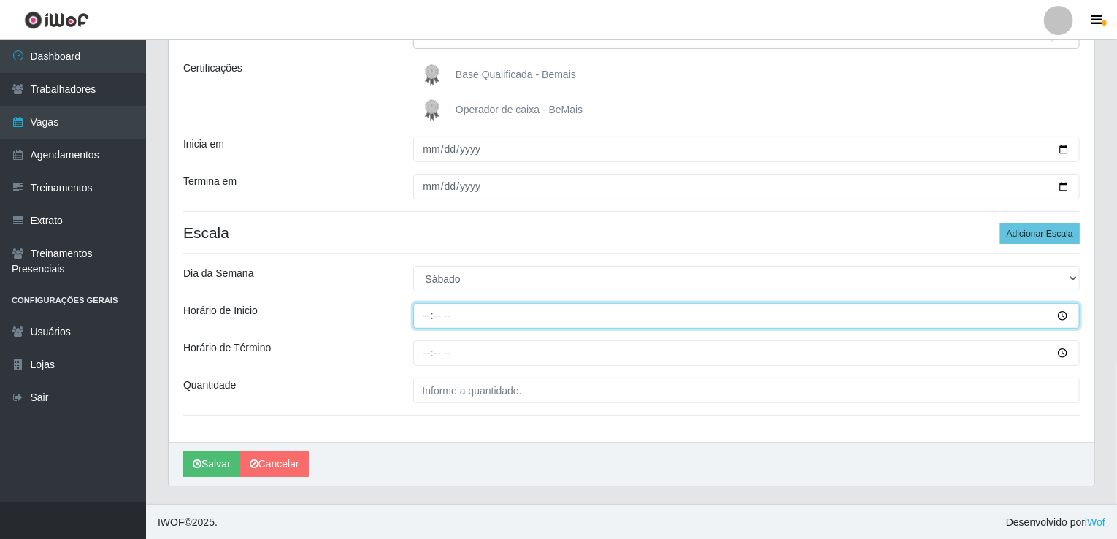
click at [434, 318] on input "Horário de Inicio" at bounding box center [746, 316] width 667 height 26
type input "07:00"
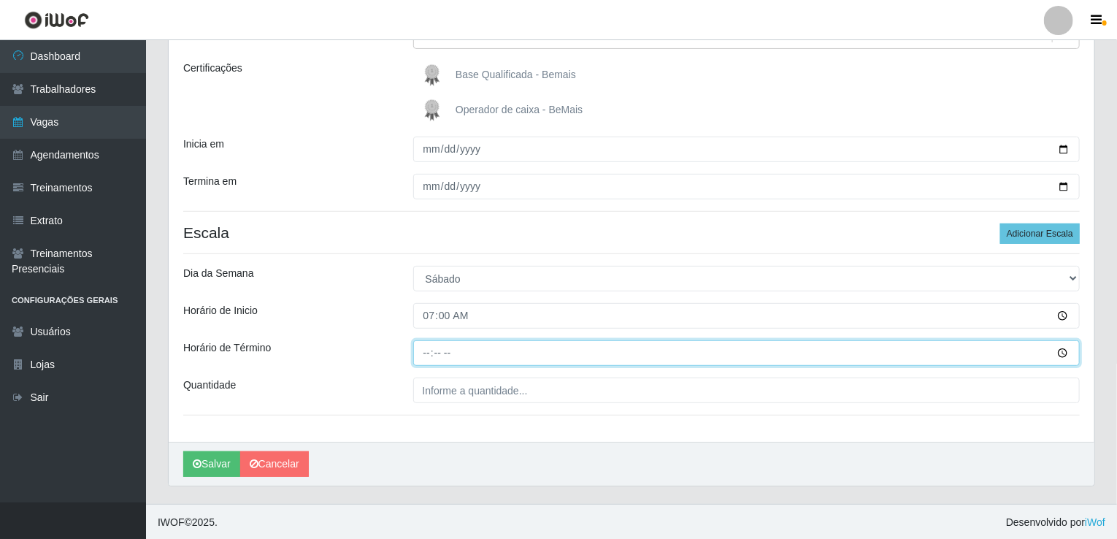
click at [426, 354] on input "Horário de Término" at bounding box center [746, 353] width 667 height 26
type input "13:00"
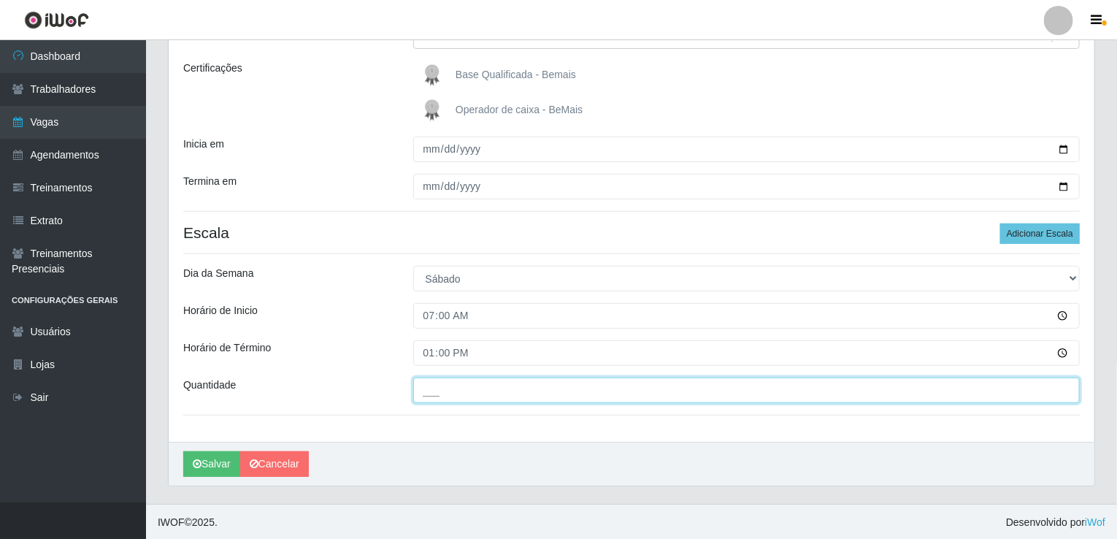
click at [459, 396] on input "___" at bounding box center [746, 391] width 667 height 26
type input "1__"
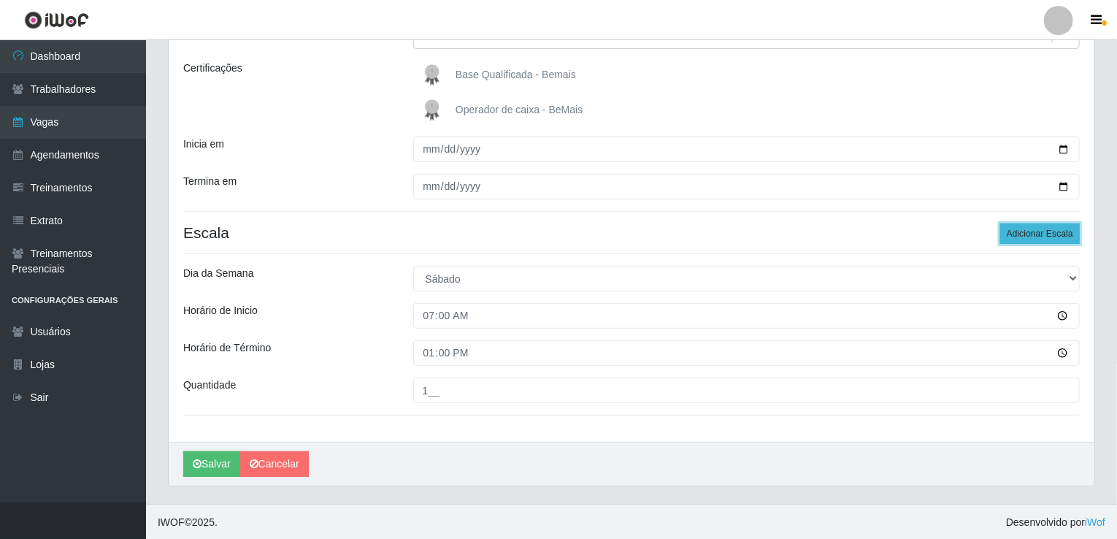
click at [1051, 234] on button "Adicionar Escala" at bounding box center [1041, 233] width 80 height 20
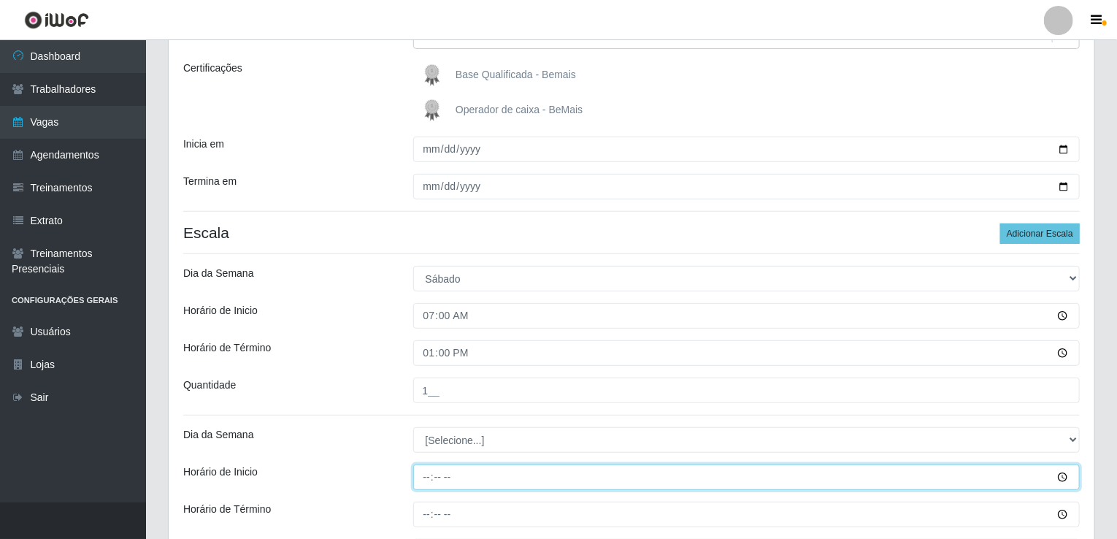
click at [426, 477] on input "Horário de Inicio" at bounding box center [746, 477] width 667 height 26
type input "09:00"
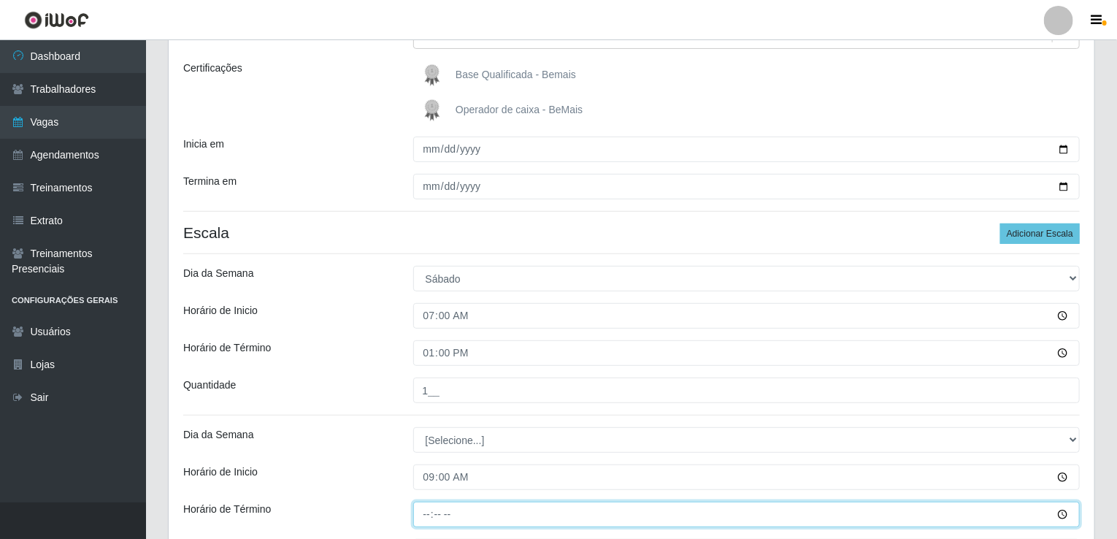
click at [425, 513] on input "Horário de Término" at bounding box center [746, 515] width 667 height 26
type input "15:00"
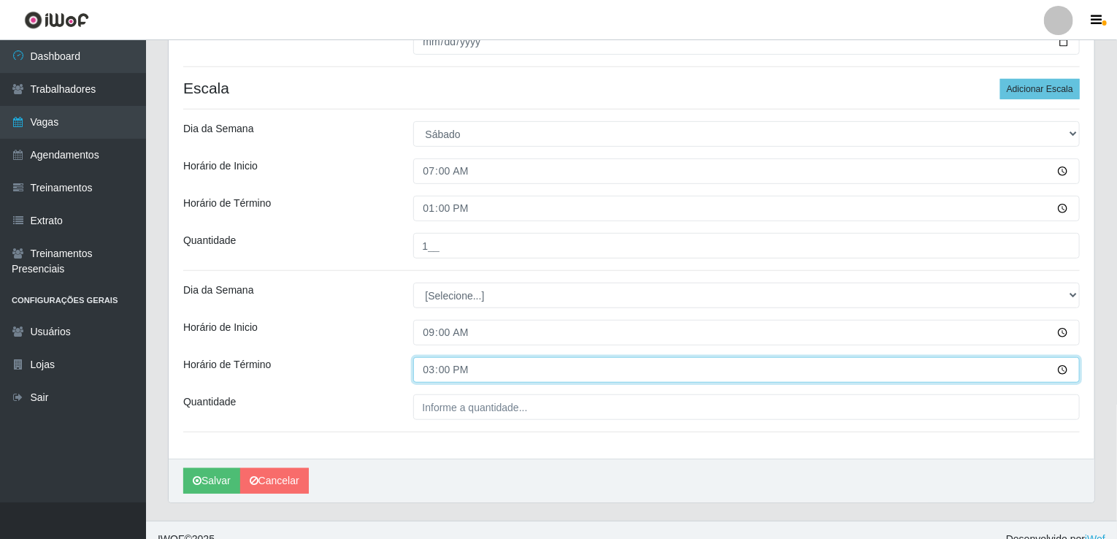
scroll to position [340, 0]
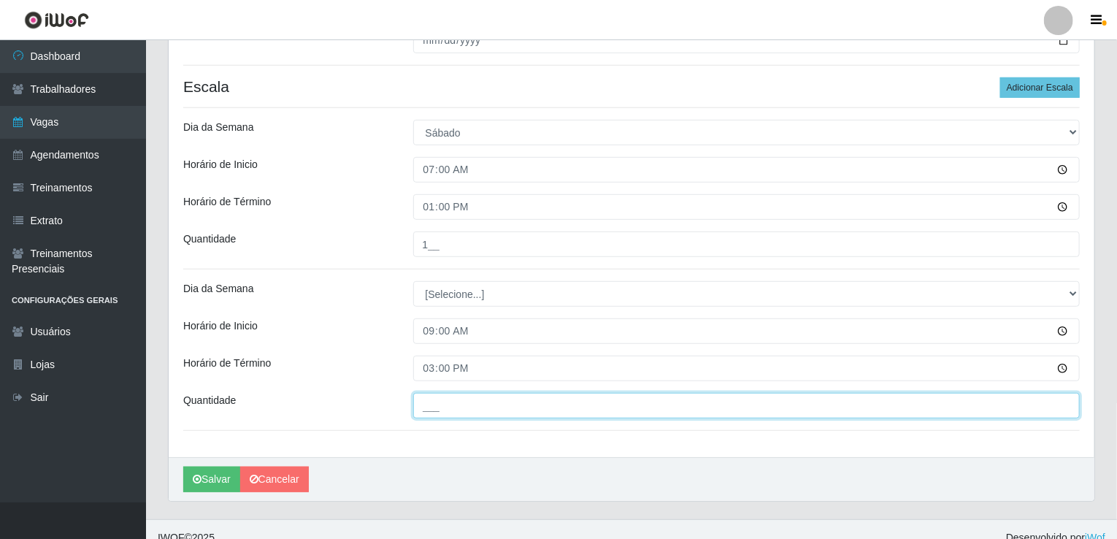
click at [478, 402] on input "___" at bounding box center [746, 406] width 667 height 26
type input "1__"
click at [183, 467] on button "Salvar" at bounding box center [211, 480] width 57 height 26
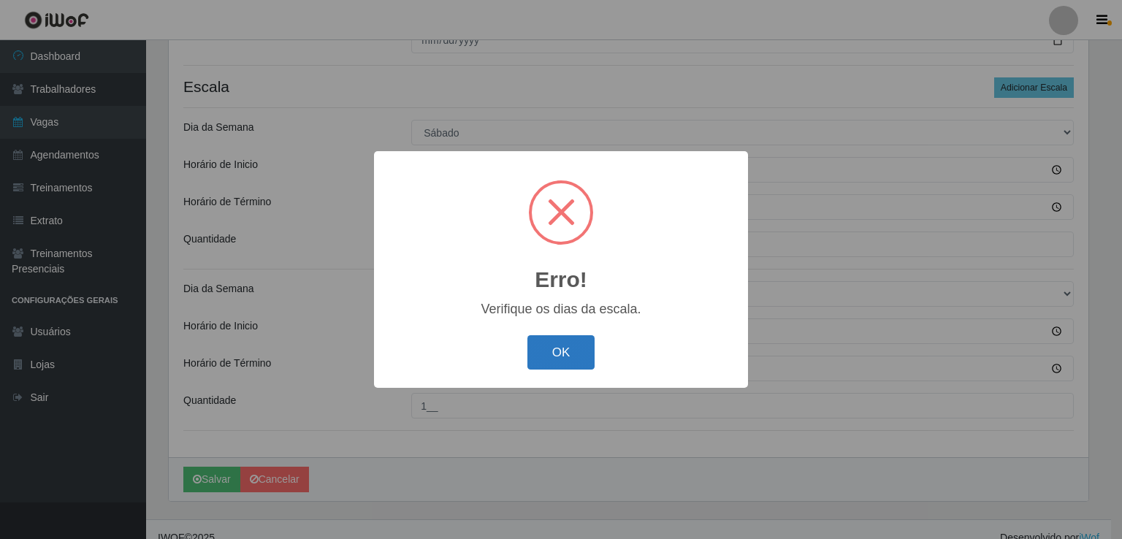
click at [563, 348] on button "OK" at bounding box center [561, 352] width 68 height 34
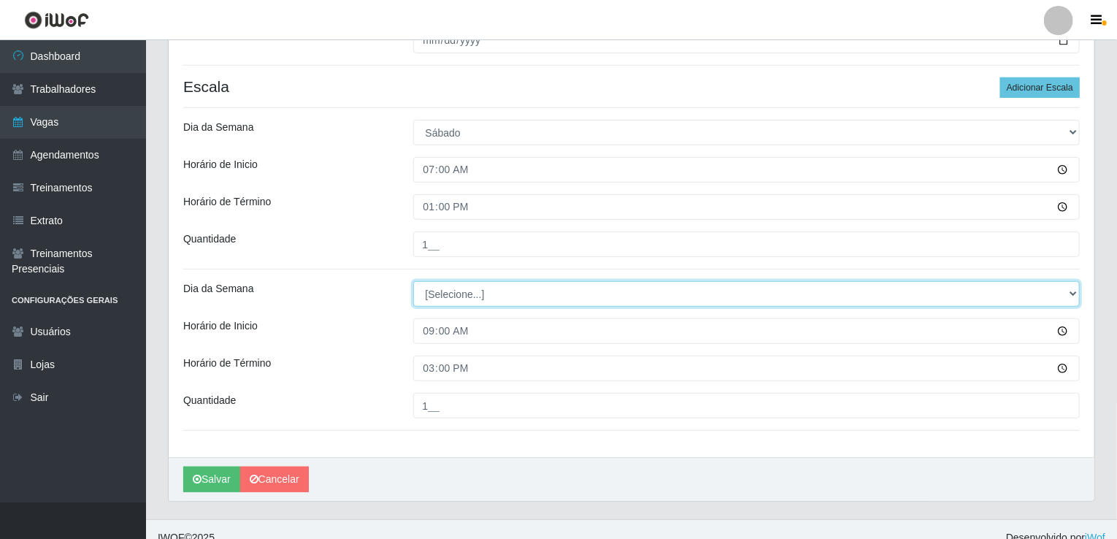
click at [505, 292] on select "[Selecione...] Segunda Terça Quarta Quinta Sexta Sábado Domingo" at bounding box center [746, 294] width 667 height 26
click at [413, 281] on select "[Selecione...] Segunda Terça Quarta Quinta Sexta Sábado Domingo" at bounding box center [746, 294] width 667 height 26
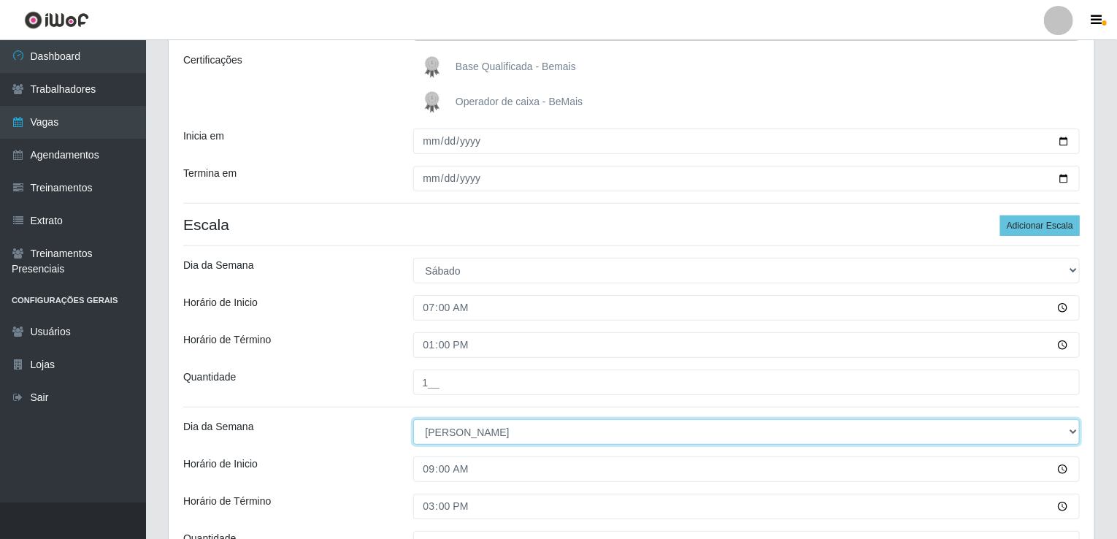
scroll to position [194, 0]
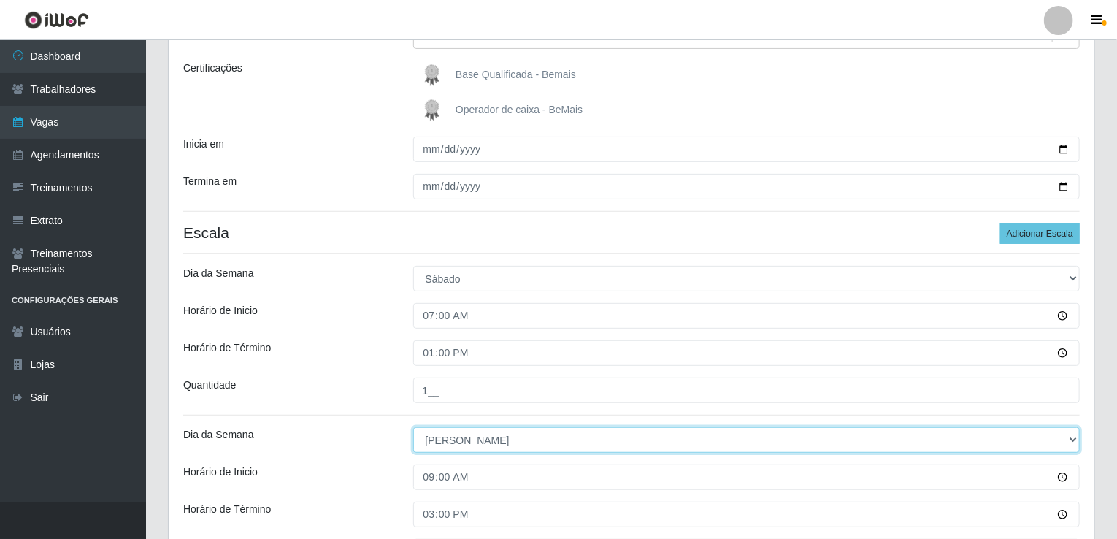
click at [602, 438] on select "[Selecione...] Segunda Terça Quarta Quinta Sexta Sábado Domingo" at bounding box center [746, 440] width 667 height 26
select select "6"
click at [413, 427] on select "[Selecione...] Segunda Terça Quarta Quinta Sexta Sábado Domingo" at bounding box center [746, 440] width 667 height 26
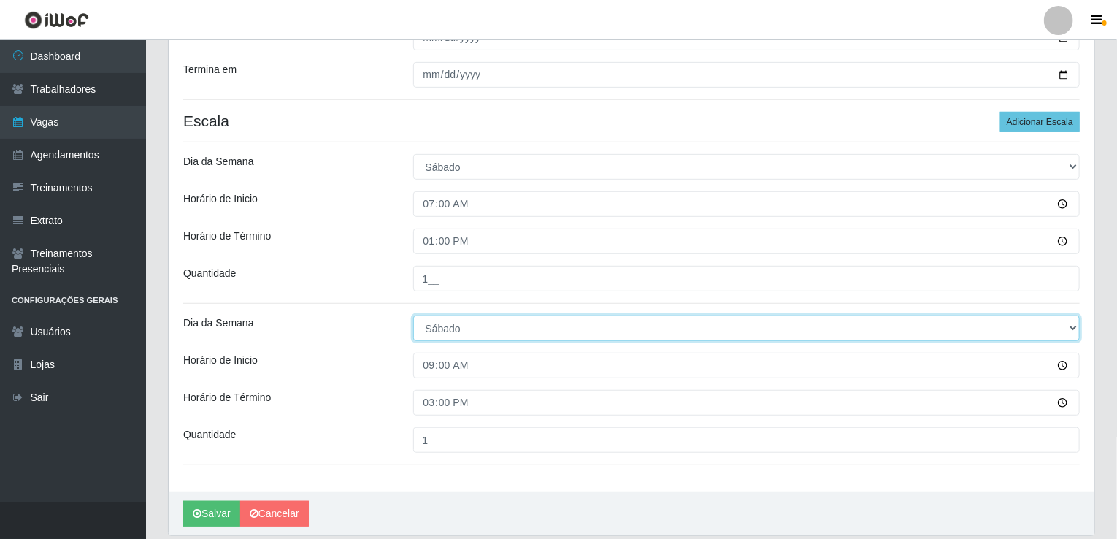
scroll to position [340, 0]
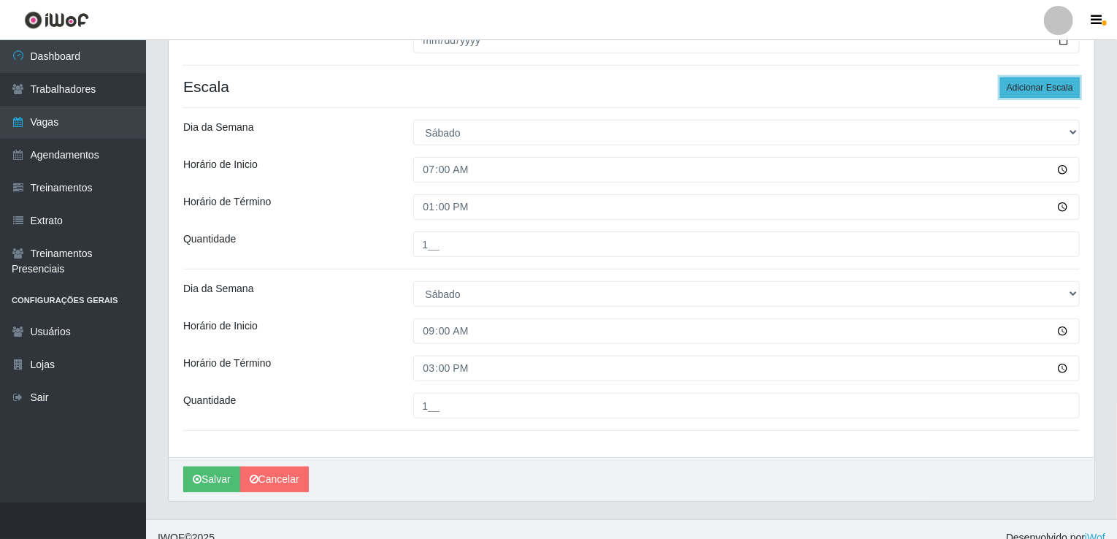
click at [1050, 84] on button "Adicionar Escala" at bounding box center [1041, 87] width 80 height 20
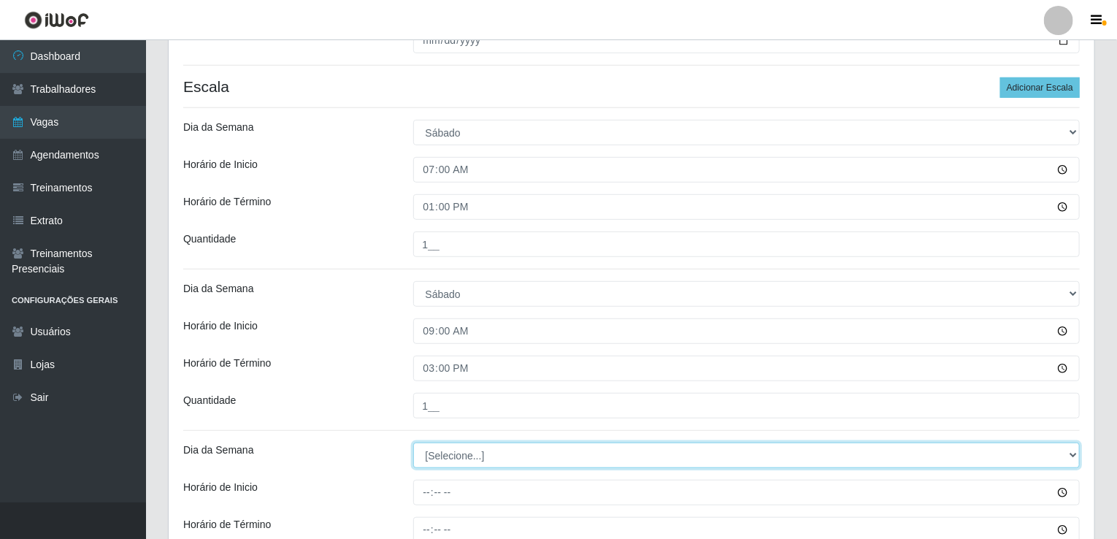
click at [455, 454] on select "[Selecione...] Segunda Terça Quarta Quinta Sexta Sábado Domingo" at bounding box center [746, 456] width 667 height 26
select select "5"
click at [413, 443] on select "[Selecione...] Segunda Terça Quarta Quinta Sexta Sábado Domingo" at bounding box center [746, 456] width 667 height 26
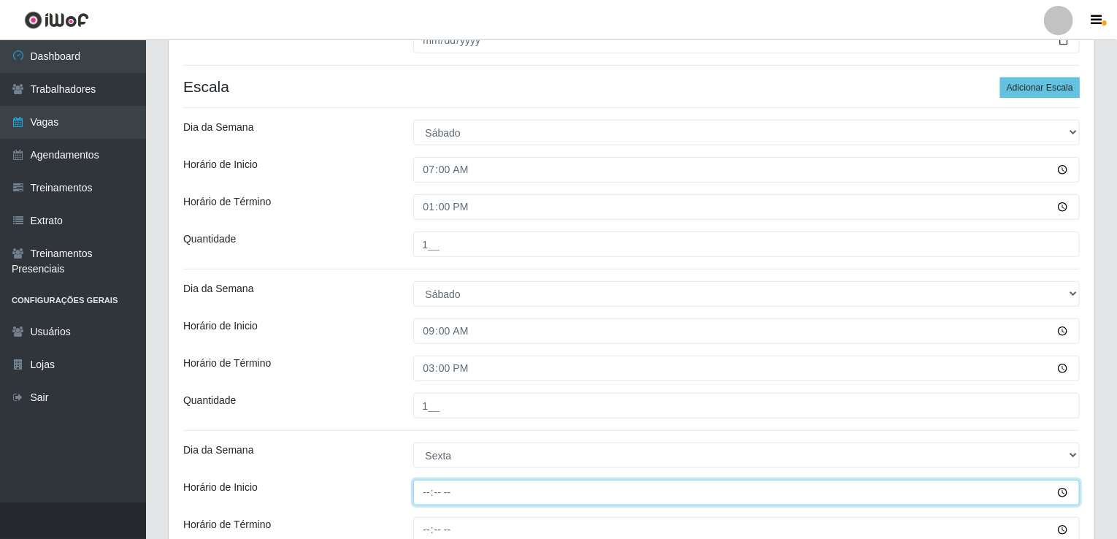
click at [421, 489] on input "Horário de Inicio" at bounding box center [746, 493] width 667 height 26
type input "07:00"
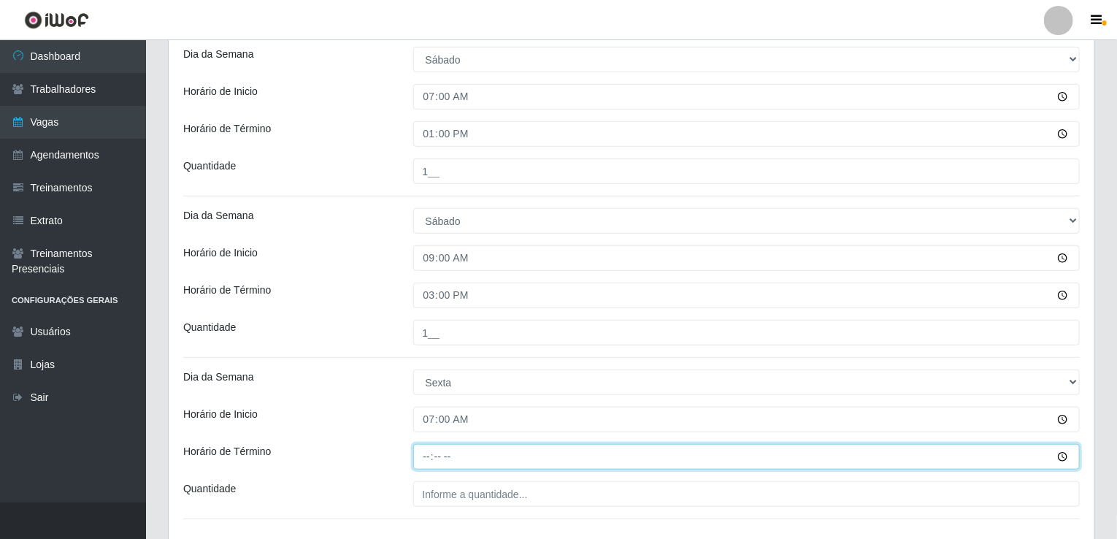
click at [423, 459] on input "Horário de Término" at bounding box center [746, 457] width 667 height 26
type input "13:00"
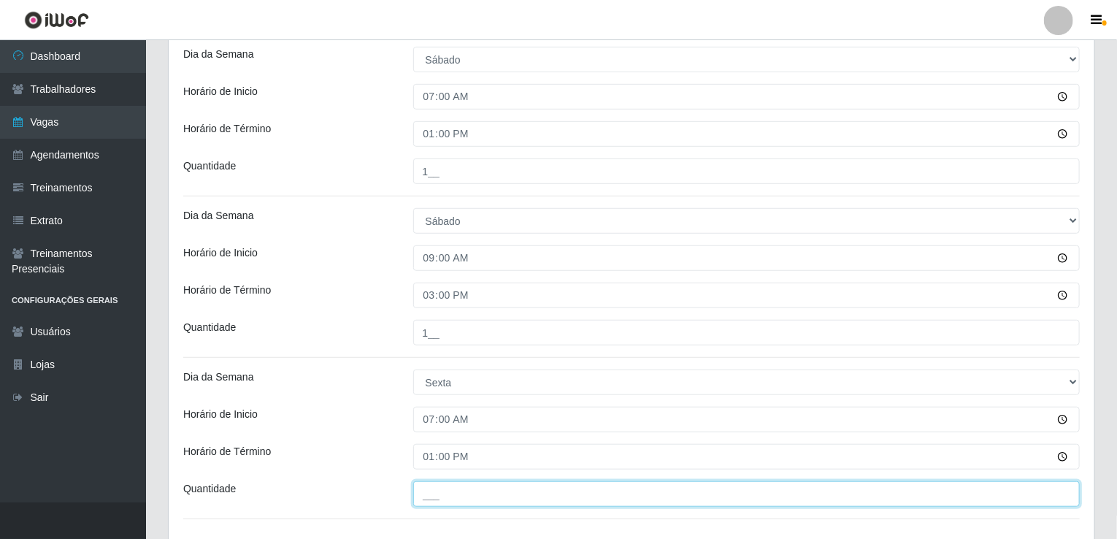
click at [491, 500] on input "___" at bounding box center [746, 494] width 667 height 26
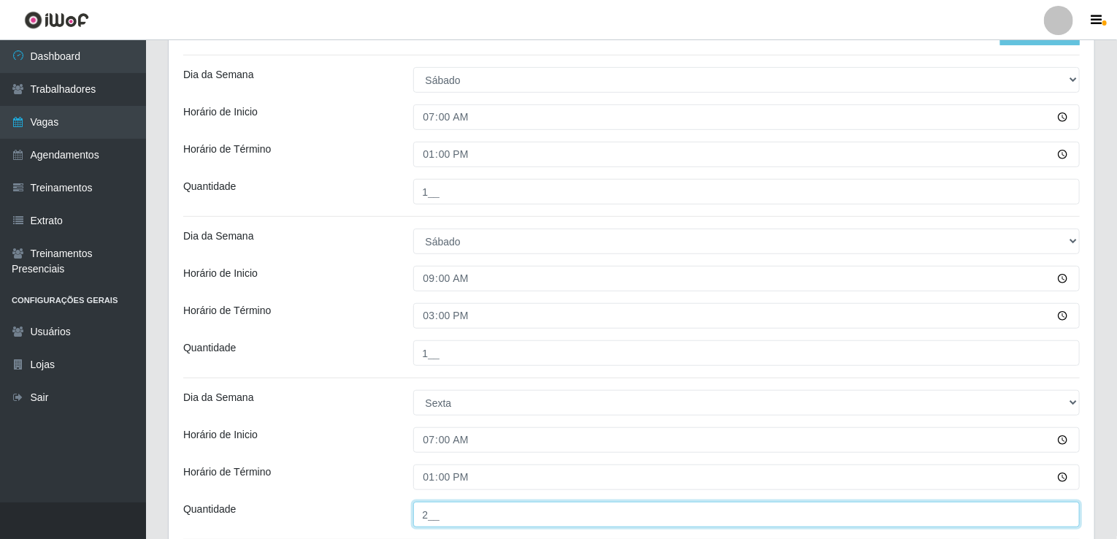
scroll to position [370, 0]
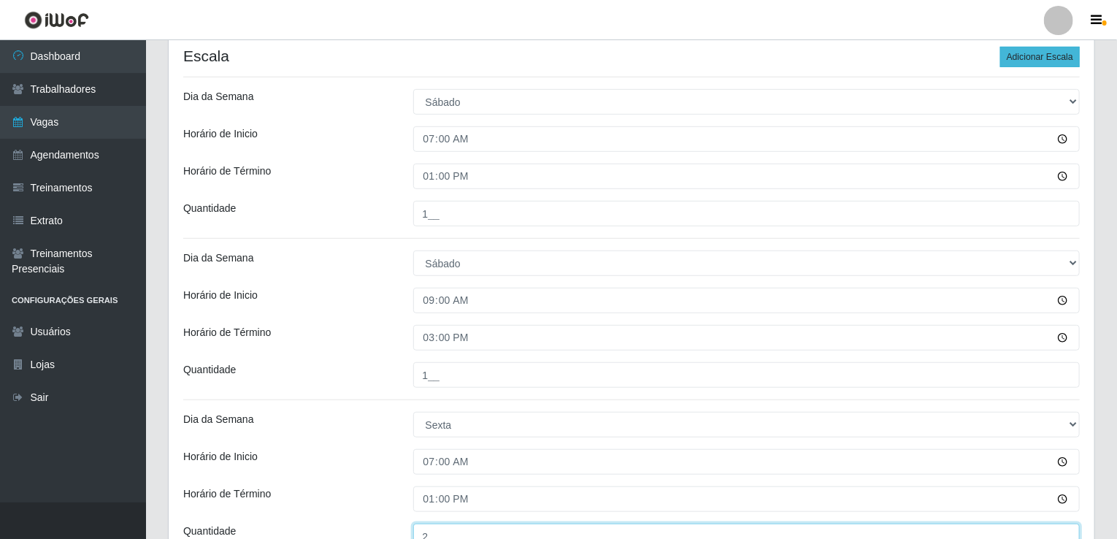
type input "2__"
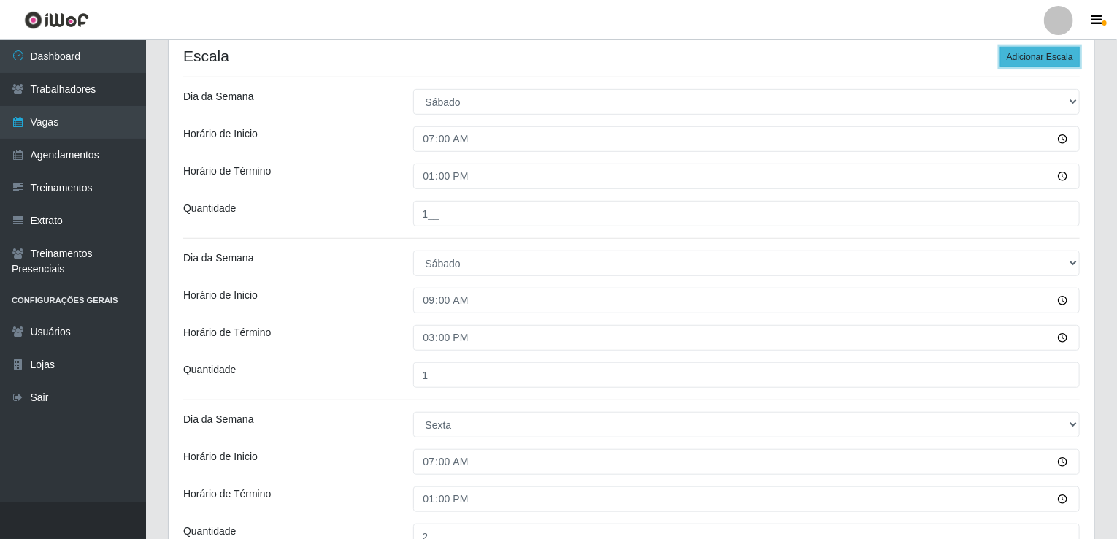
click at [1041, 58] on button "Adicionar Escala" at bounding box center [1041, 57] width 80 height 20
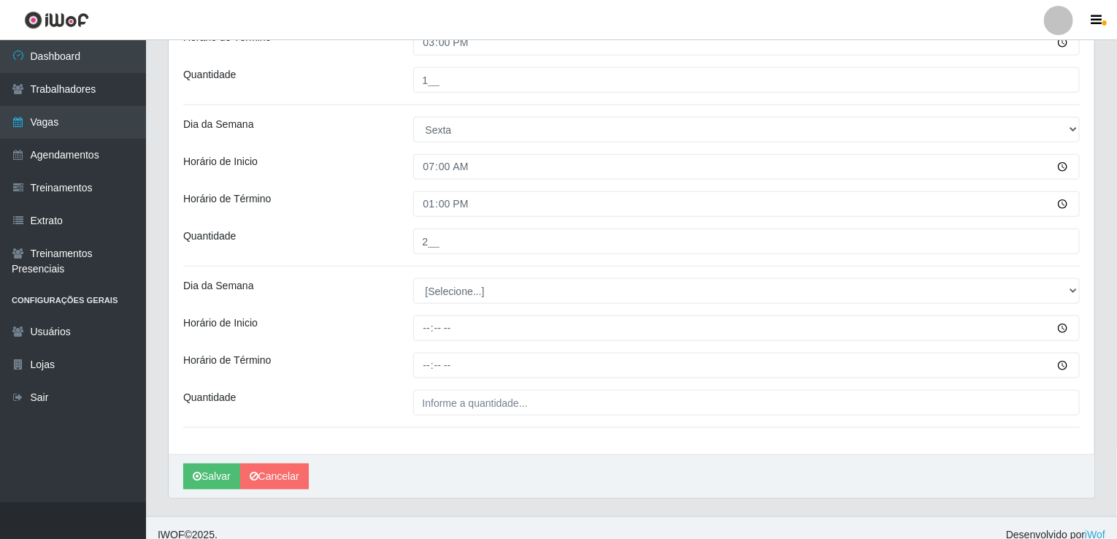
scroll to position [678, 0]
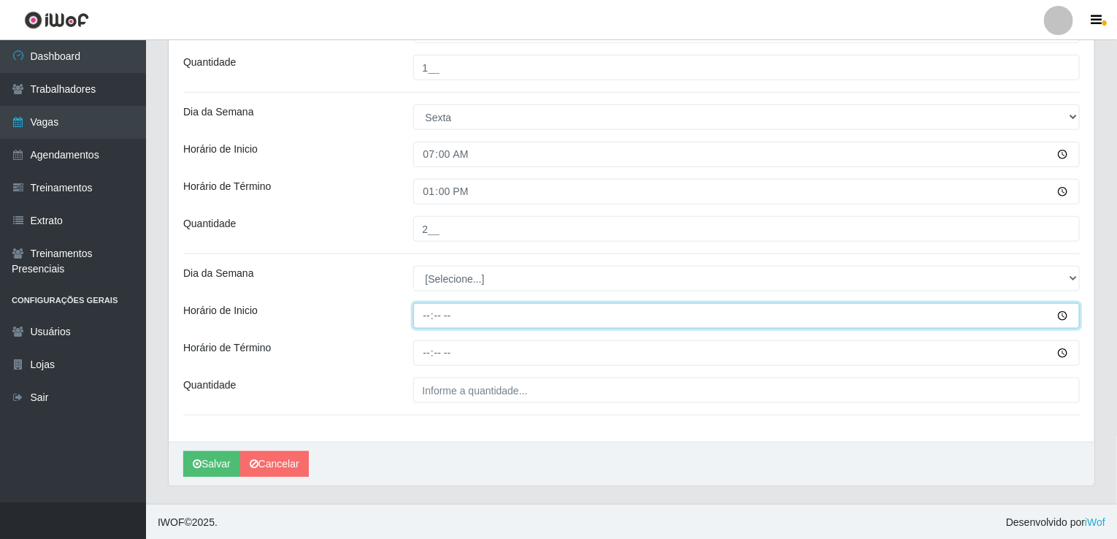
click at [421, 316] on input "Horário de Inicio" at bounding box center [746, 316] width 667 height 26
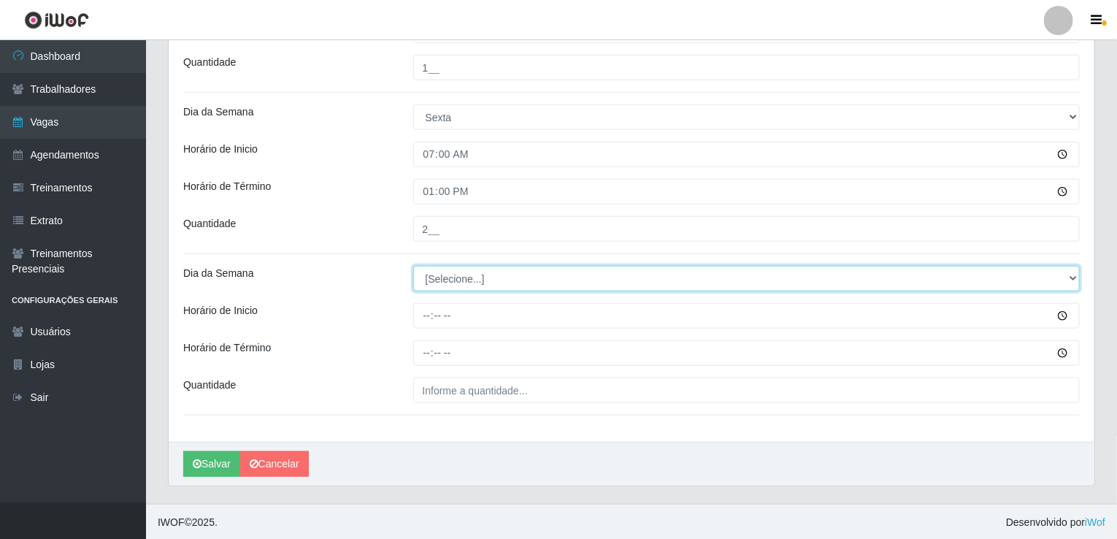
click at [478, 282] on select "[Selecione...] Segunda Terça Quarta Quinta Sexta Sábado Domingo" at bounding box center [746, 279] width 667 height 26
select select "0"
click at [413, 266] on select "[Selecione...] Segunda Terça Quarta Quinta Sexta Sábado Domingo" at bounding box center [746, 279] width 667 height 26
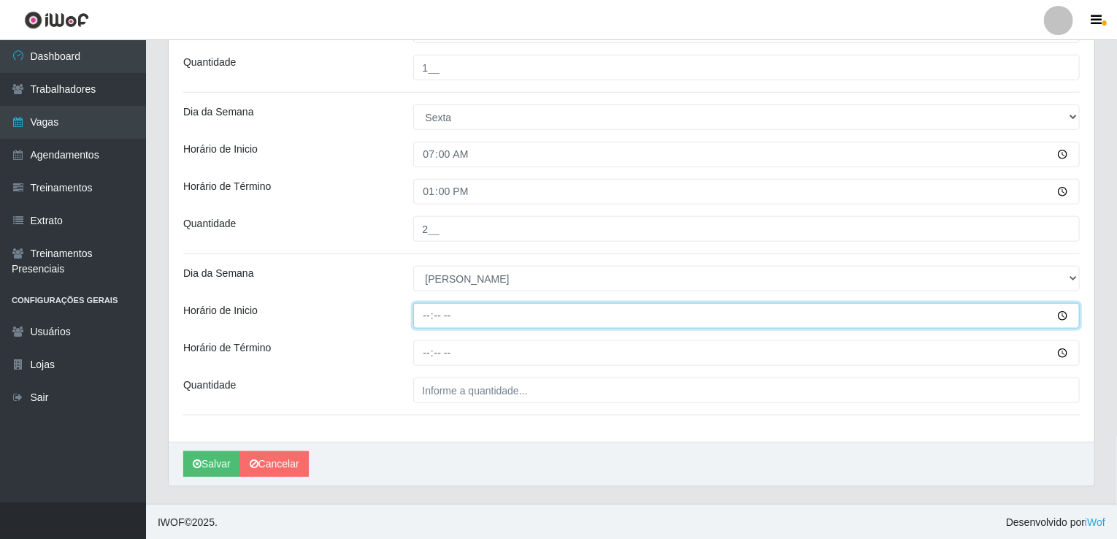
click at [429, 303] on input "Horário de Inicio" at bounding box center [746, 316] width 667 height 26
type input "07:00"
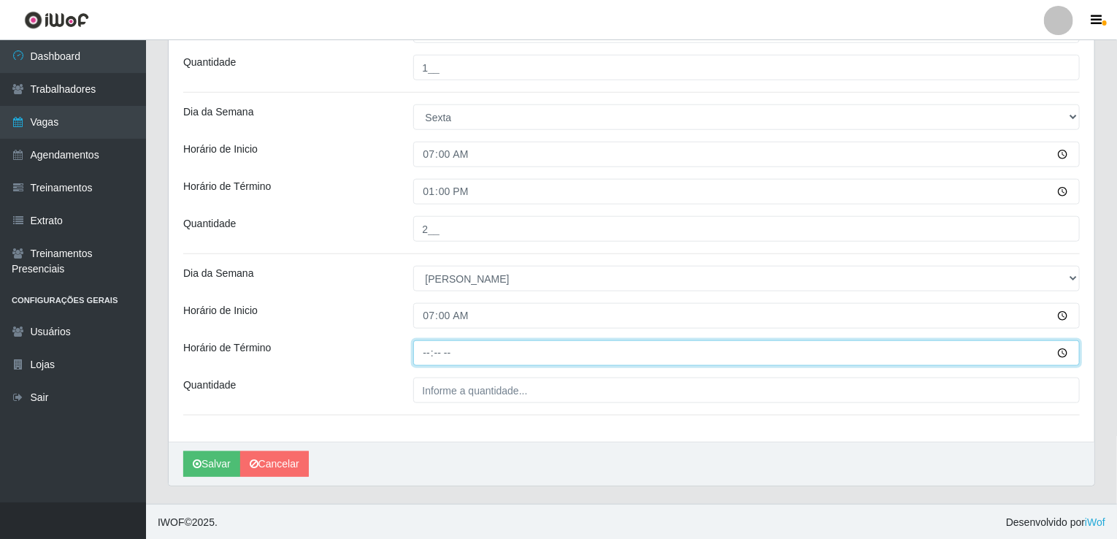
click at [432, 346] on input "Horário de Término" at bounding box center [746, 353] width 667 height 26
type input "13:00"
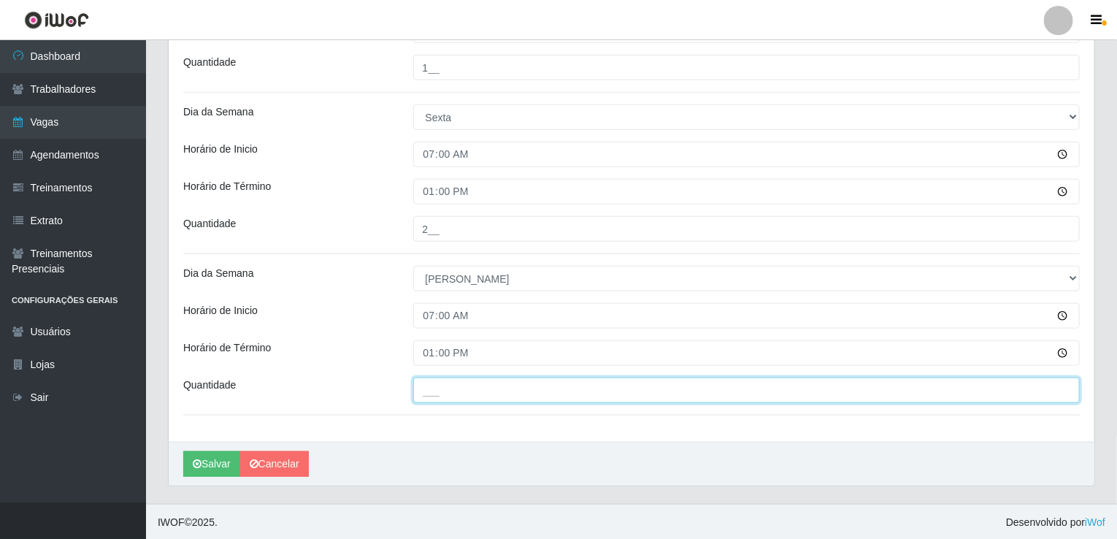
click at [491, 399] on input "___" at bounding box center [746, 391] width 667 height 26
type input "2__"
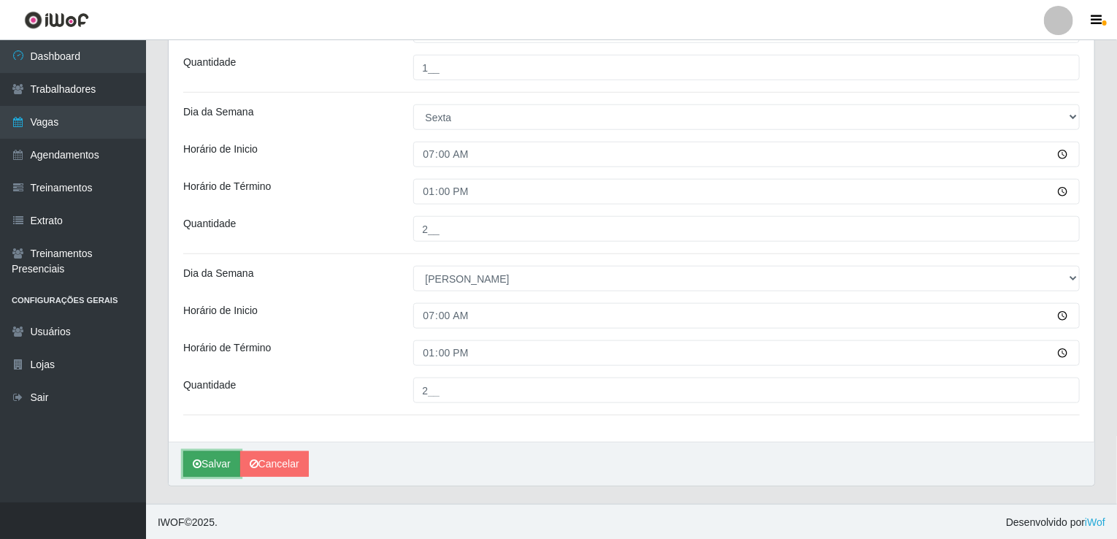
click at [219, 468] on button "Salvar" at bounding box center [211, 464] width 57 height 26
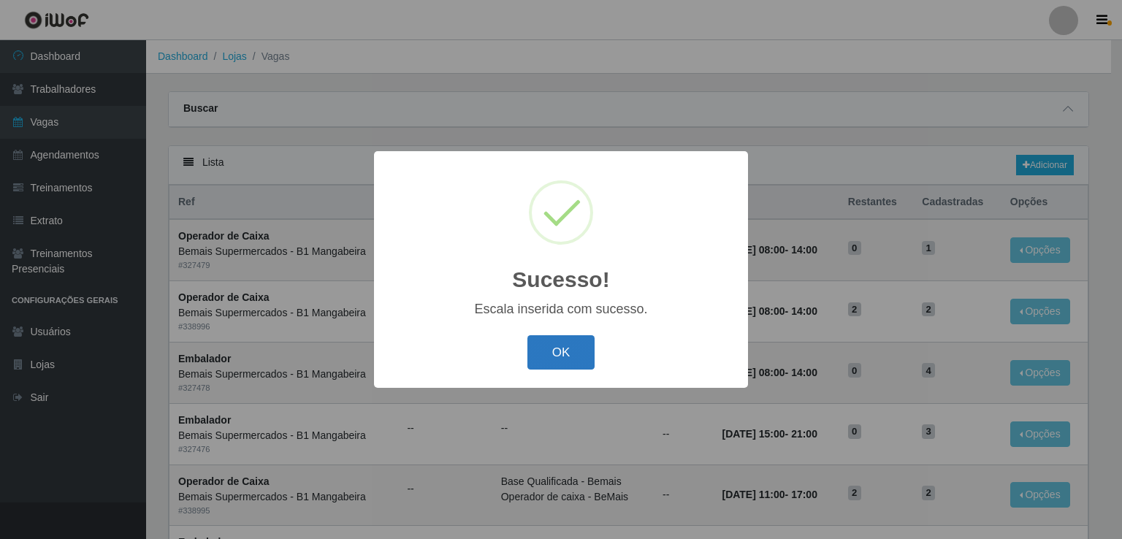
click at [559, 362] on button "OK" at bounding box center [561, 352] width 68 height 34
